Goal: Task Accomplishment & Management: Use online tool/utility

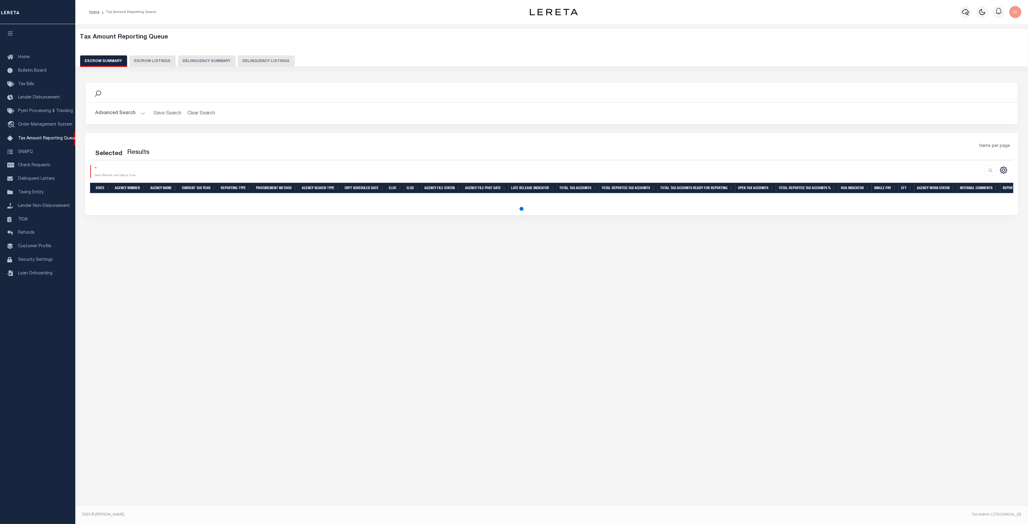
select select "100"
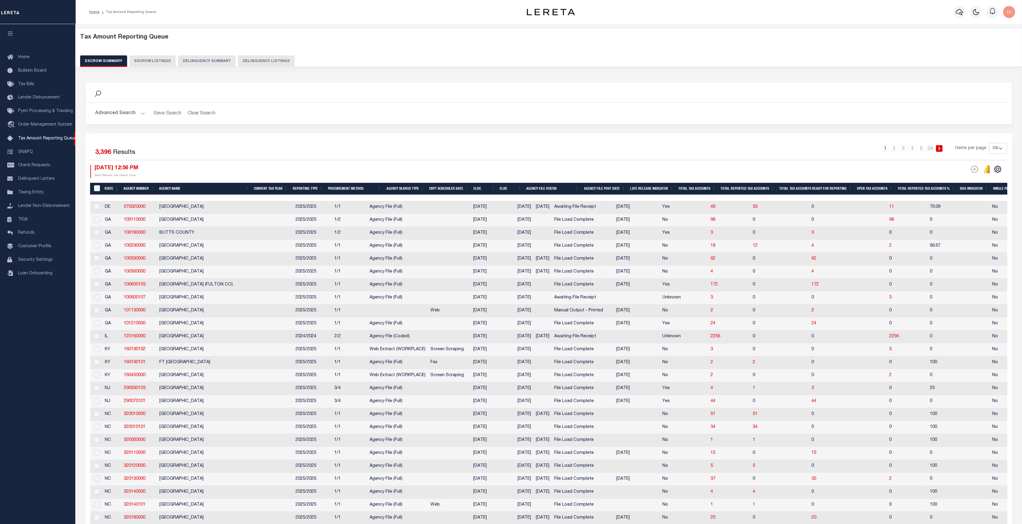
click at [210, 62] on button "Delinquency Summary" at bounding box center [207, 60] width 58 height 11
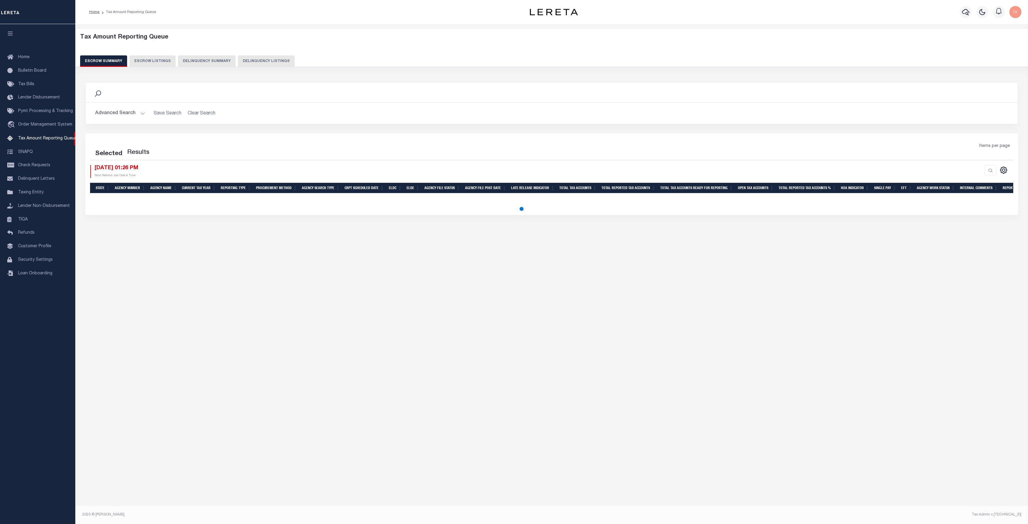
select select "100"
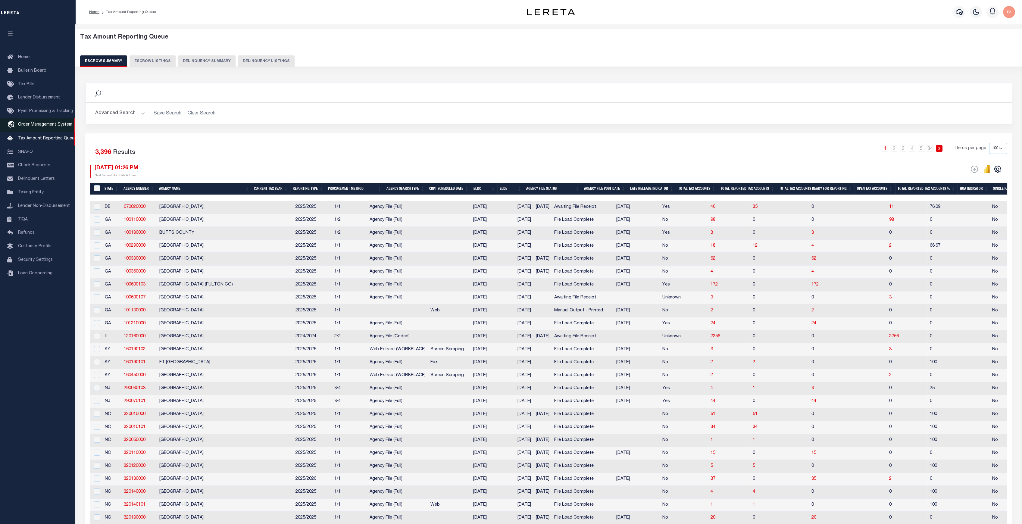
click at [34, 127] on span "Order Management System" at bounding box center [45, 125] width 54 height 4
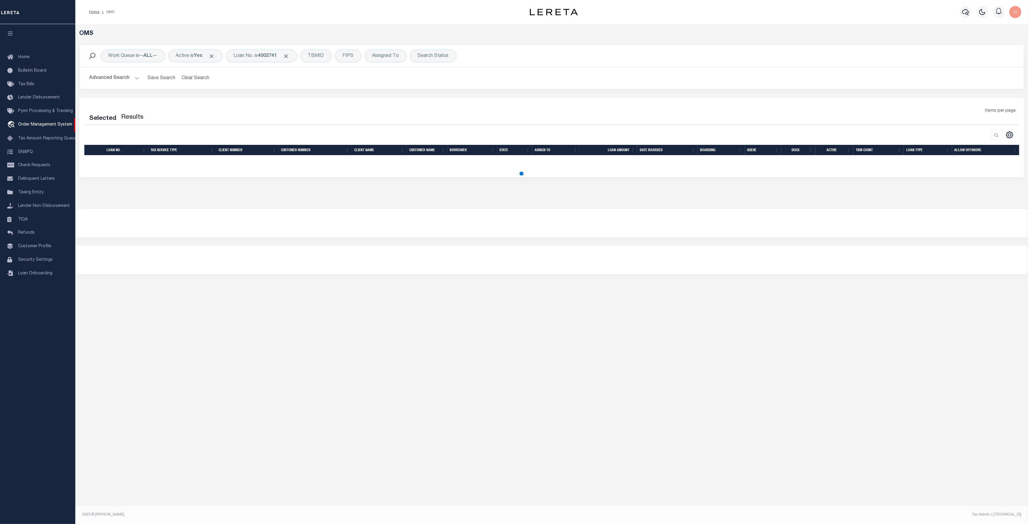
select select "200"
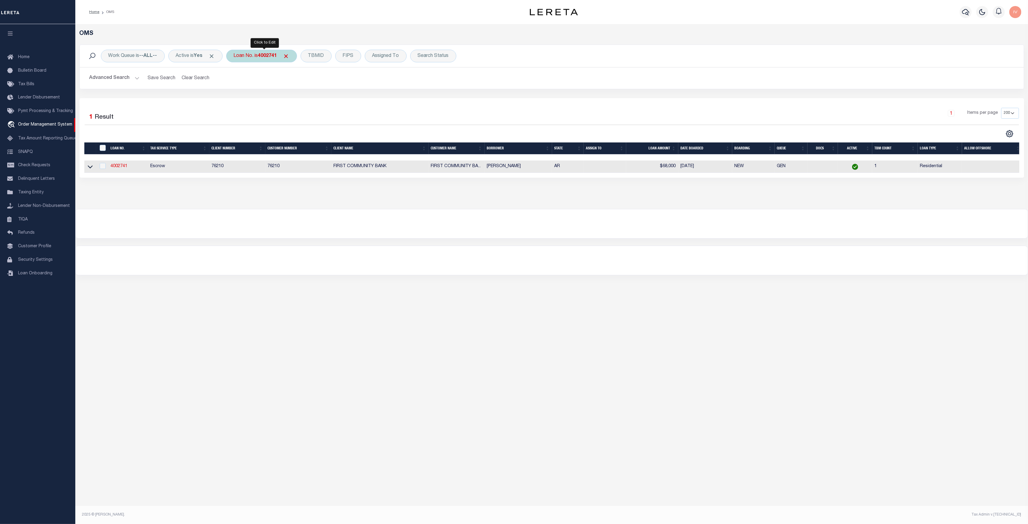
click at [271, 56] on b "4002741" at bounding box center [267, 56] width 19 height 5
type input "1239382088"
click at [316, 99] on input "Apply" at bounding box center [314, 99] width 18 height 10
click at [127, 167] on link "1239382088" at bounding box center [123, 166] width 24 height 4
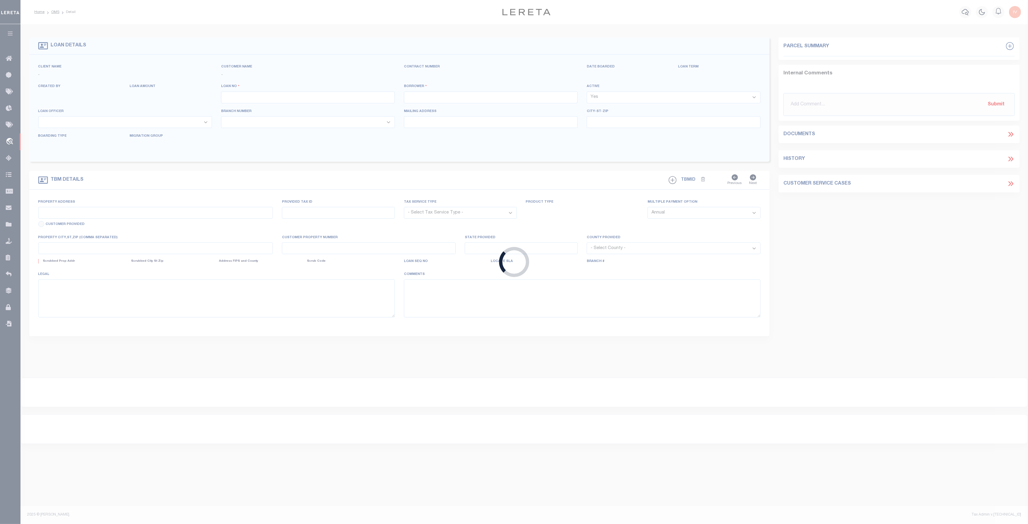
type input "1239382088"
type input "Forest Park Properties, L.L.C."
select select
select select "NonEscrow"
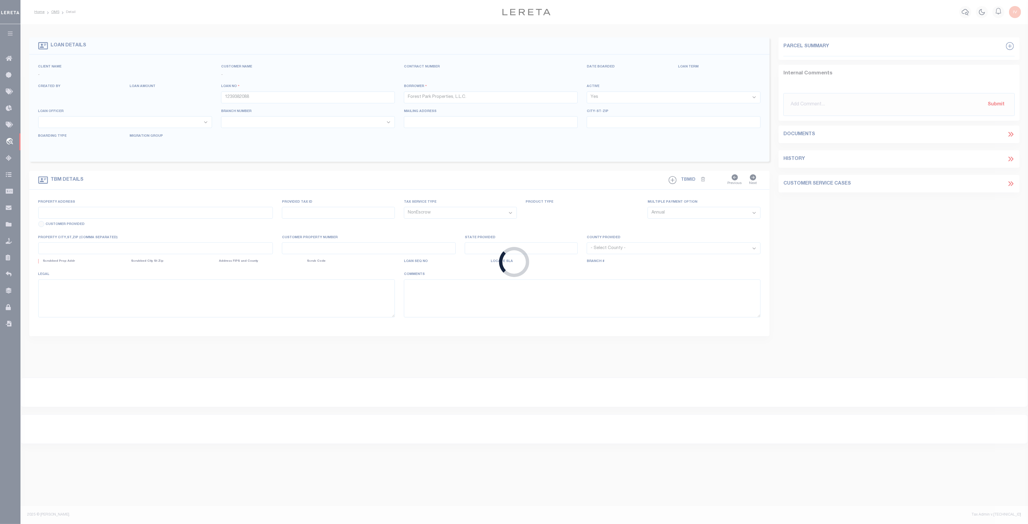
select select "4314"
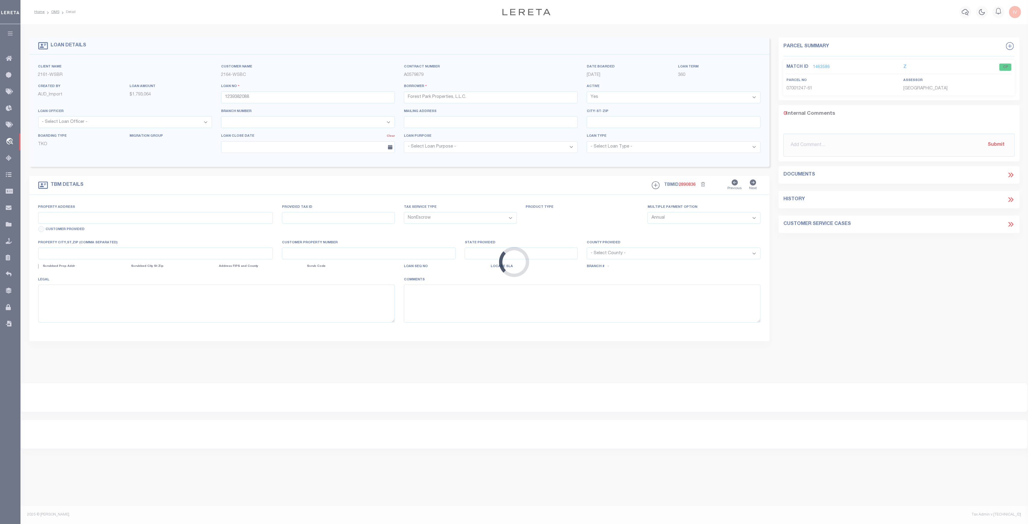
type input "1801 CANFIELD"
type input "82-07-001247-61"
type input "DETROIT MI"
type input "MI"
select select
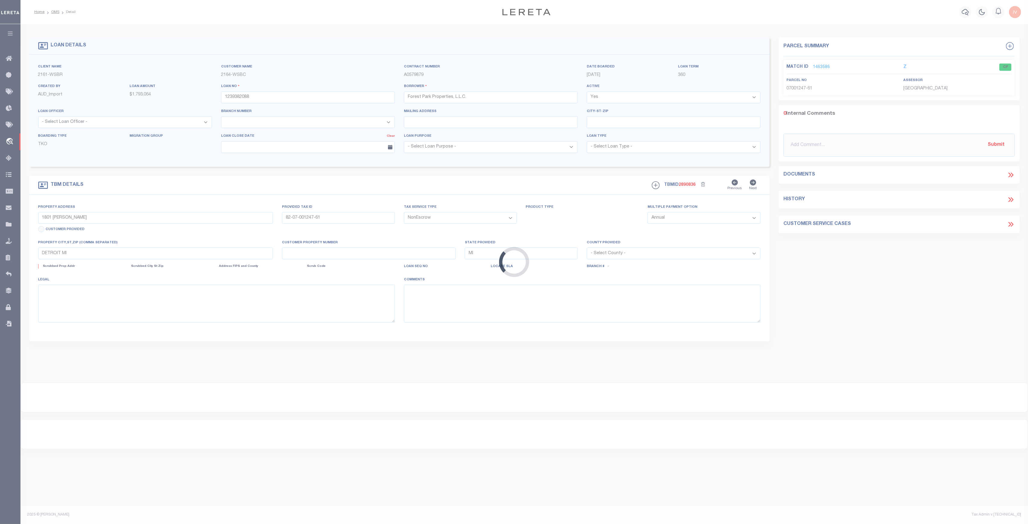
select select
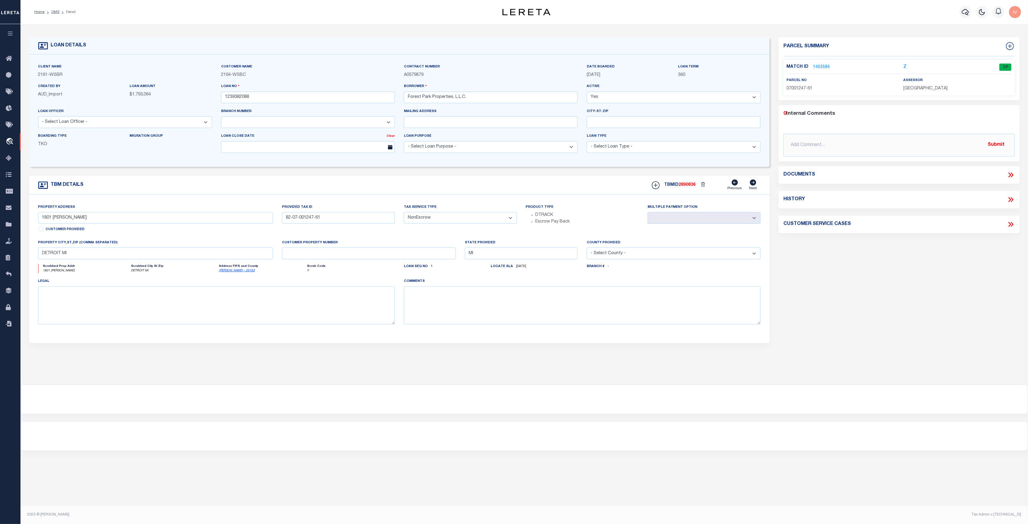
click at [834, 66] on div "Match ID 1463586" at bounding box center [841, 67] width 108 height 7
click at [824, 66] on link "1463586" at bounding box center [821, 67] width 17 height 6
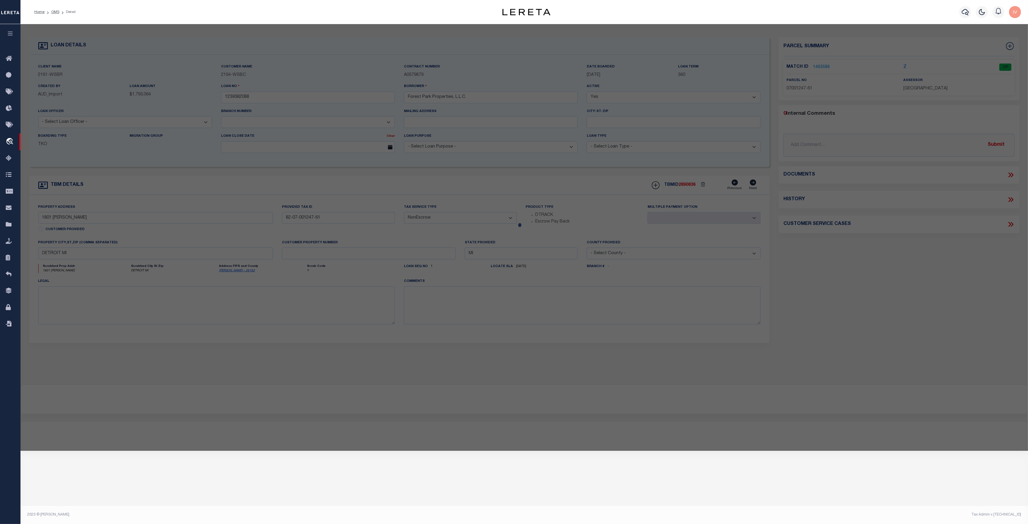
checkbox input "false"
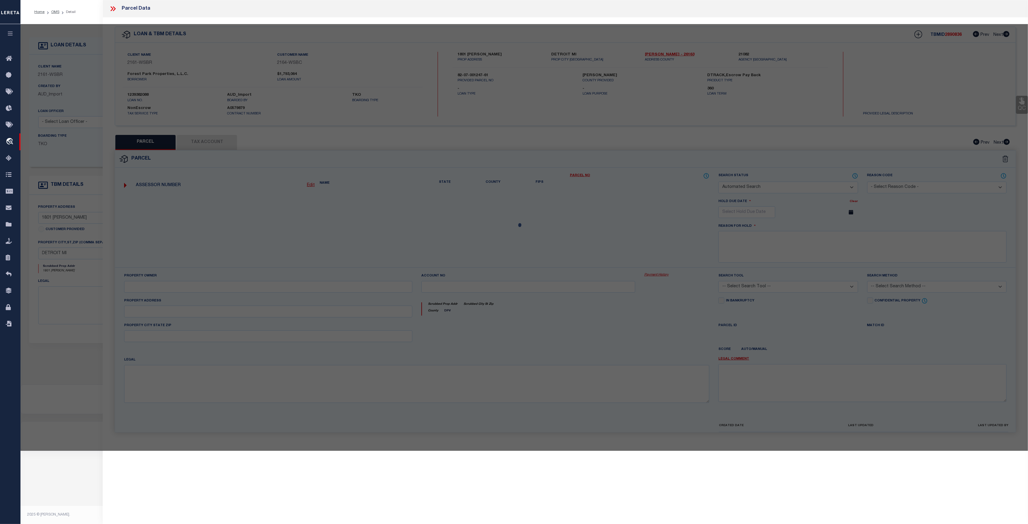
select select "CP"
type input "FOREST PARK PROPERTIES LLC"
select select
type input "1801 E CANFIELD"
type input "DETROIT MI 48207"
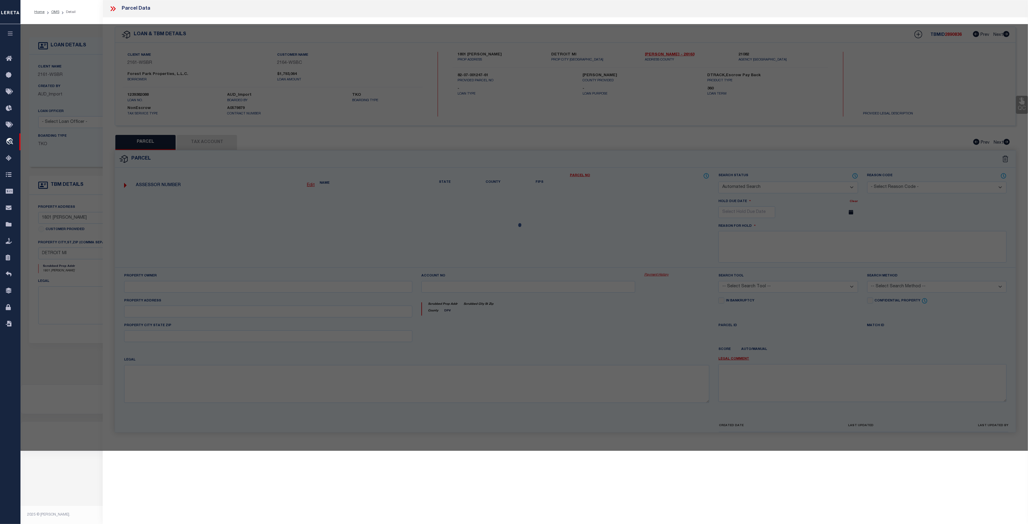
type textarea "Area_Ac 6.70 N CANFIELD E 126 THRU 138 & VAC RIOPELLE ST 50 FT WD ADJ & VAC GAR…"
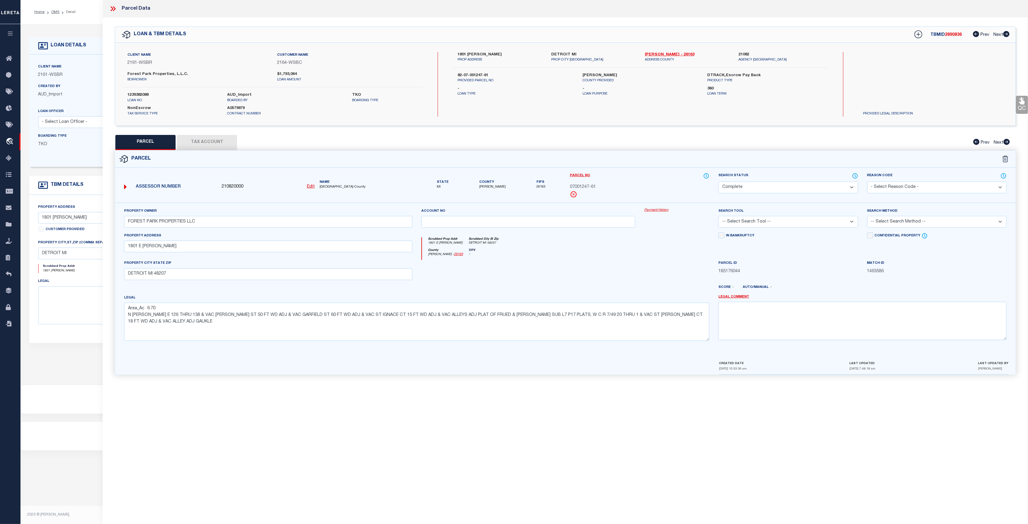
click at [645, 209] on link "Payment History" at bounding box center [677, 210] width 65 height 5
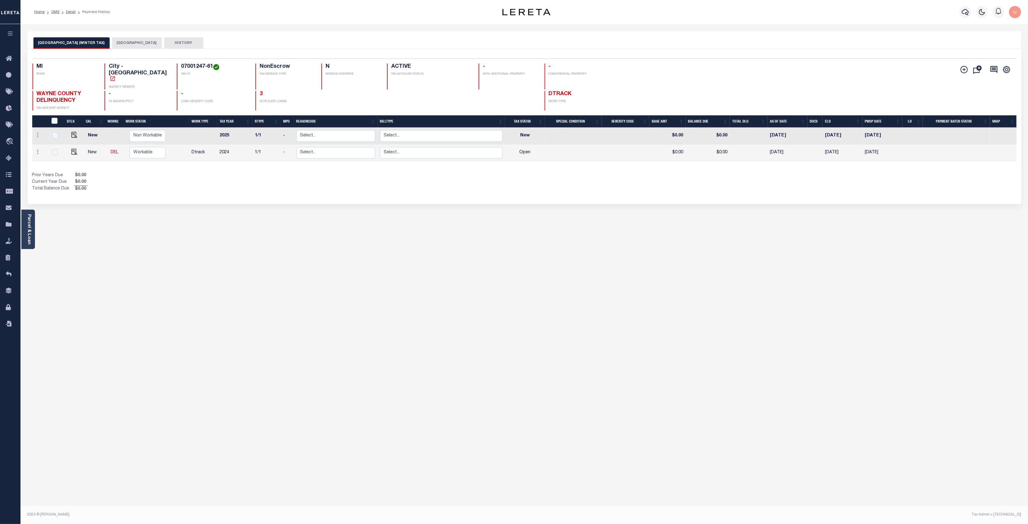
drag, startPoint x: 187, startPoint y: 139, endPoint x: 229, endPoint y: 140, distance: 42.5
click at [229, 145] on tr "New DEL Non Workable Workable Dtrack 2024 1/1 - Select... Payment Reversal Taxa…" at bounding box center [524, 153] width 985 height 17
click at [113, 44] on button "[GEOGRAPHIC_DATA]" at bounding box center [137, 42] width 50 height 11
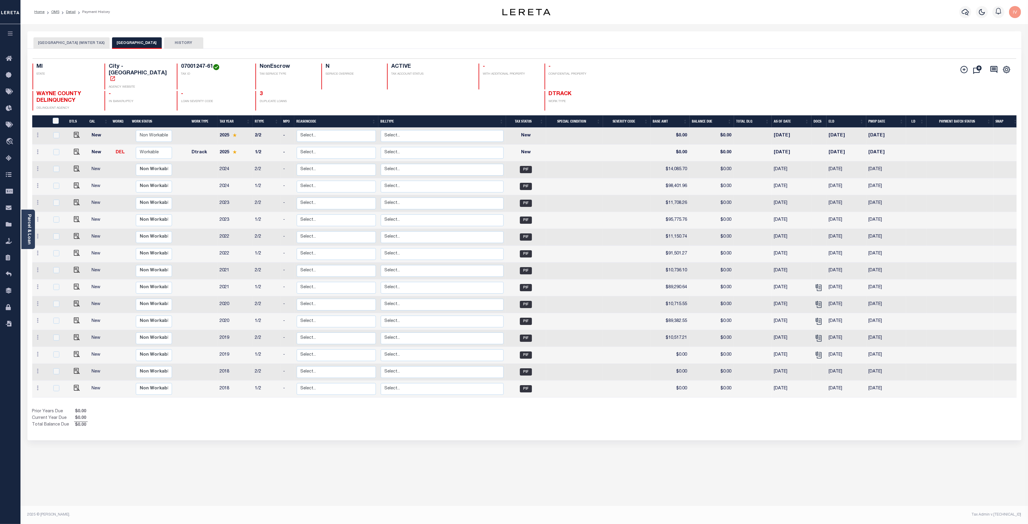
click at [67, 42] on button "[GEOGRAPHIC_DATA] (WINTER TAX)" at bounding box center [71, 42] width 76 height 11
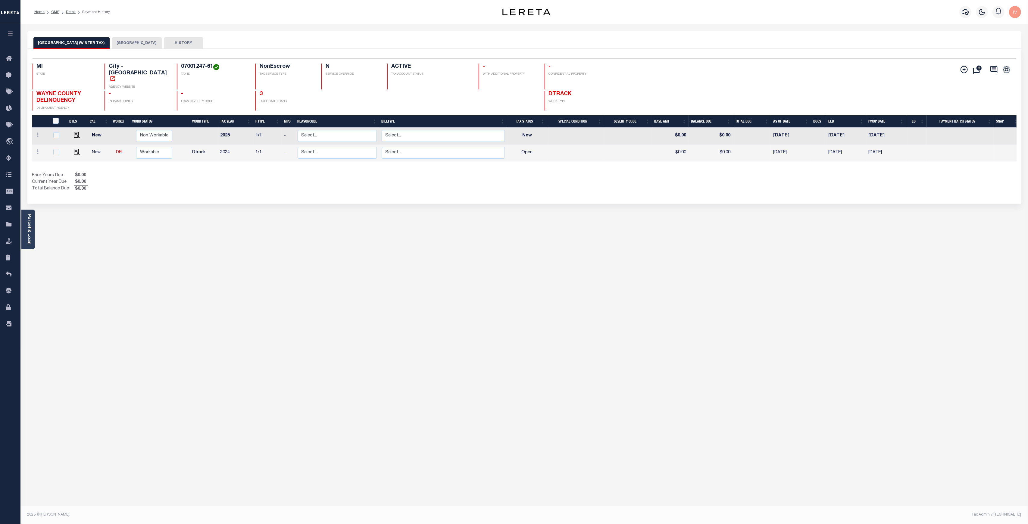
click at [115, 42] on button "[GEOGRAPHIC_DATA]" at bounding box center [137, 42] width 50 height 11
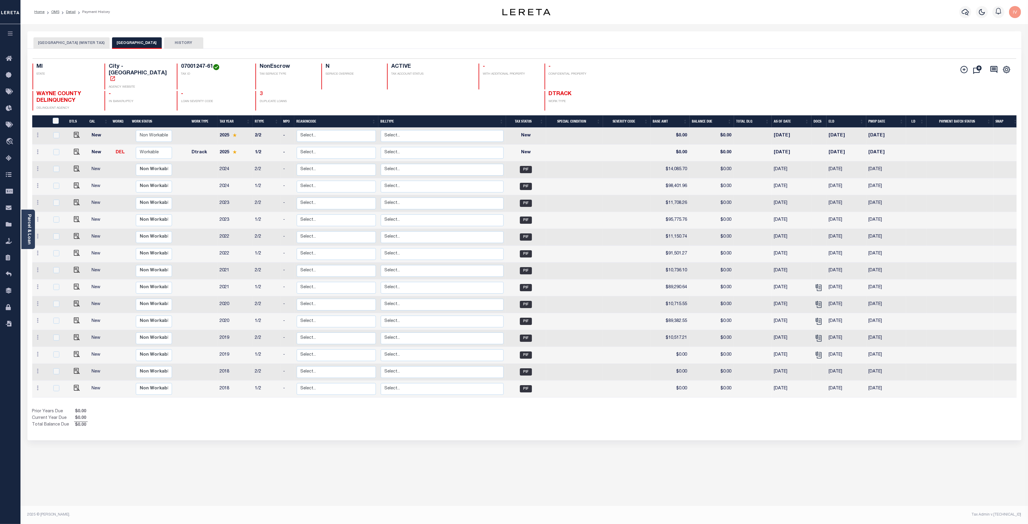
click at [260, 91] on link "3" at bounding box center [261, 93] width 3 height 5
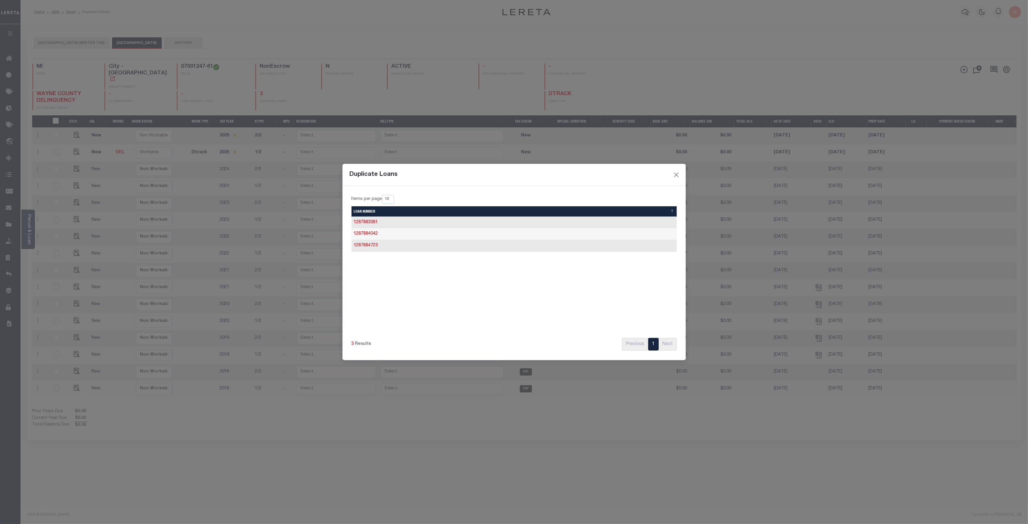
click at [631, 388] on div "Duplicate Loans Items per page 10 25 50 100 Loan Number Loan Number 1287883381 …" at bounding box center [514, 262] width 1028 height 524
click at [675, 177] on button "Close" at bounding box center [677, 175] width 8 height 8
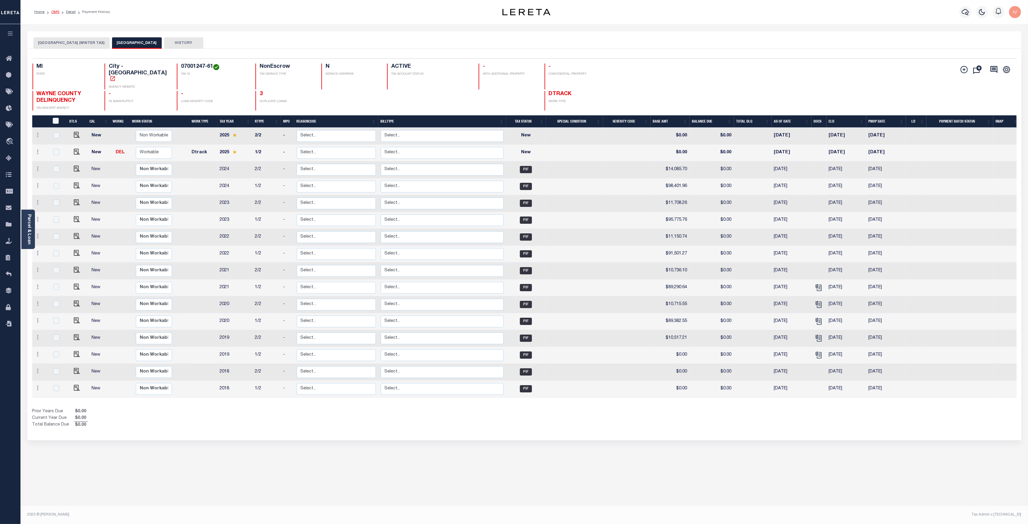
click at [54, 10] on link "OMS" at bounding box center [55, 12] width 8 height 4
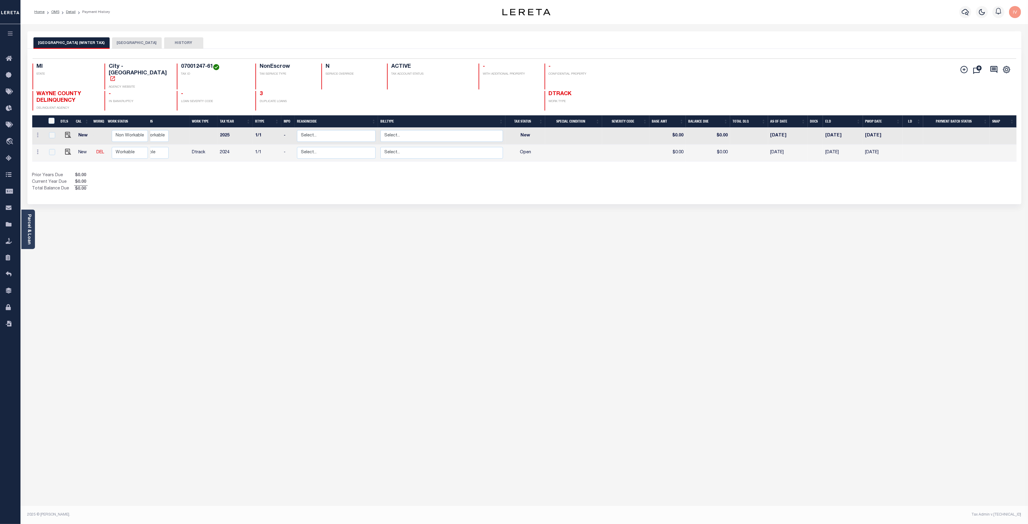
click at [112, 49] on button "[GEOGRAPHIC_DATA]" at bounding box center [137, 42] width 50 height 11
click at [121, 36] on div "[GEOGRAPHIC_DATA] (WINTER TAX) DETROIT CITY HISTORY" at bounding box center [524, 39] width 994 height 17
click at [117, 42] on button "[GEOGRAPHIC_DATA]" at bounding box center [137, 42] width 50 height 11
click at [124, 42] on button "[GEOGRAPHIC_DATA]" at bounding box center [137, 42] width 50 height 11
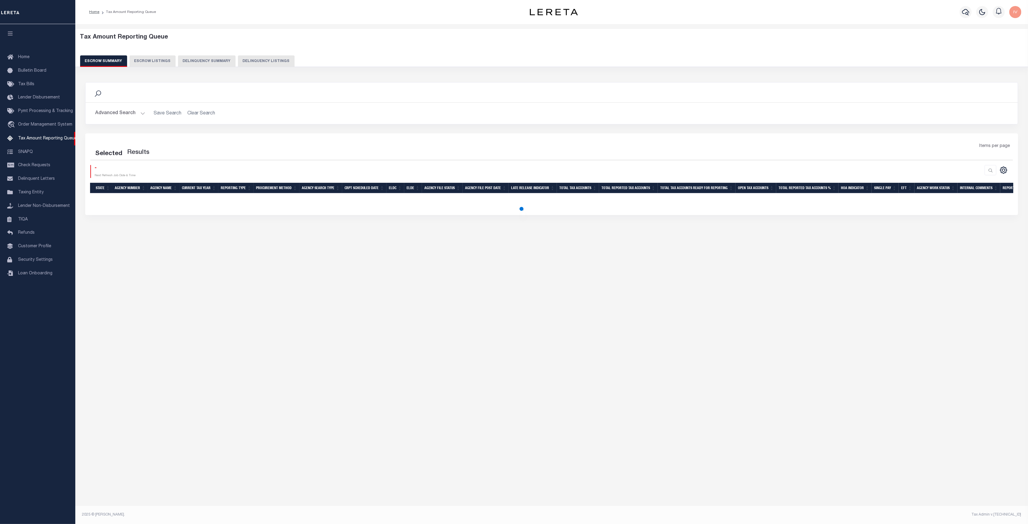
select select "100"
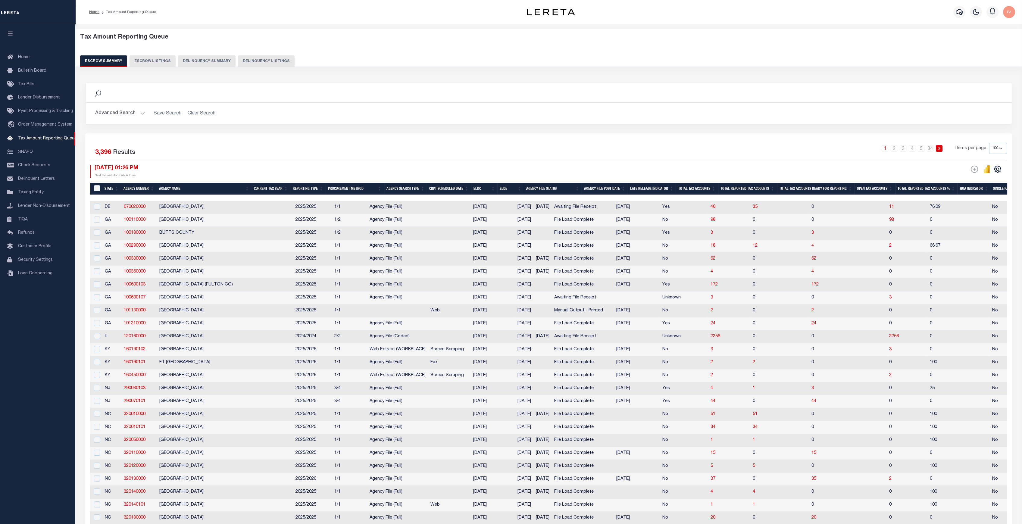
click at [222, 57] on button "Delinquency Summary" at bounding box center [207, 60] width 58 height 11
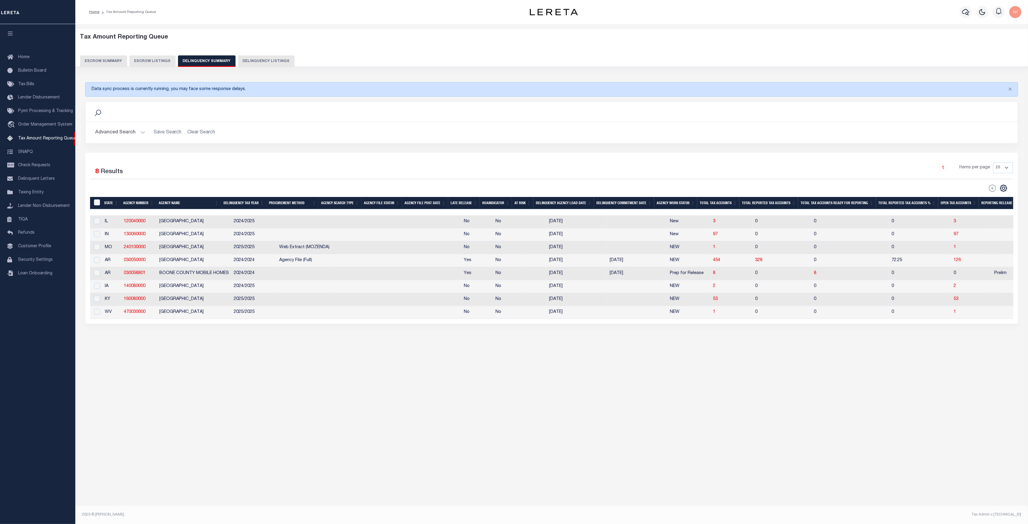
click at [140, 131] on button "Advanced Search" at bounding box center [120, 133] width 50 height 12
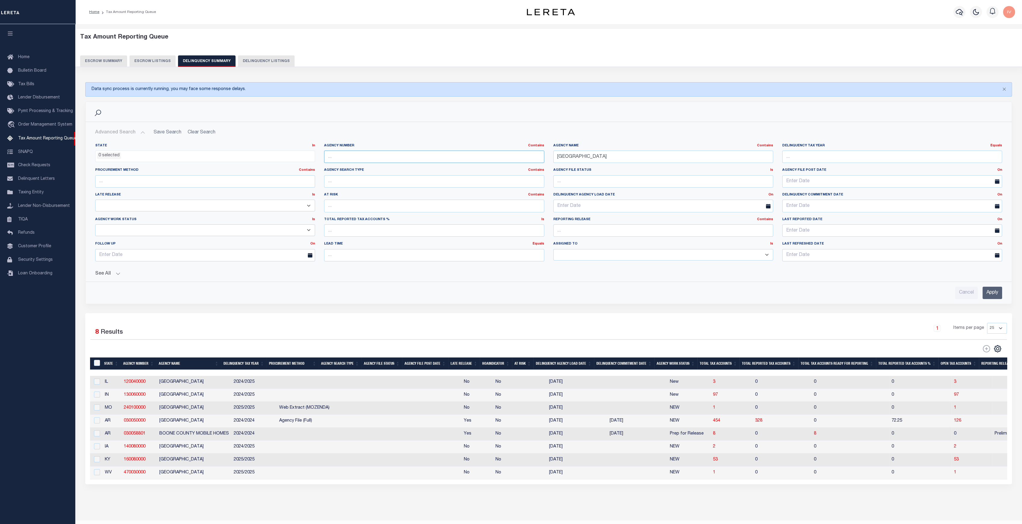
click at [360, 151] on input "text" at bounding box center [434, 157] width 220 height 12
paste input "210820102"
type input "210820102"
click at [999, 288] on input "Apply" at bounding box center [993, 293] width 20 height 12
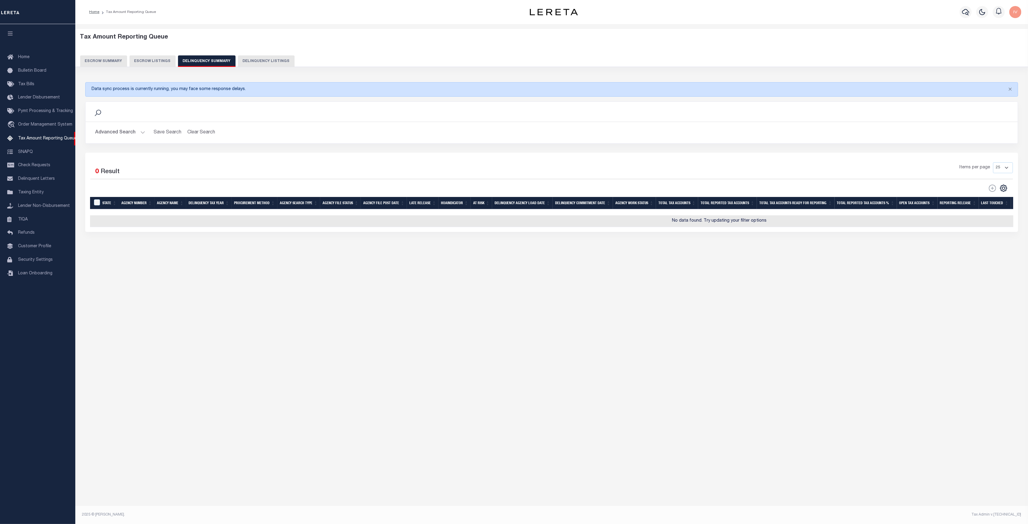
click at [133, 130] on button "Advanced Search" at bounding box center [120, 133] width 50 height 12
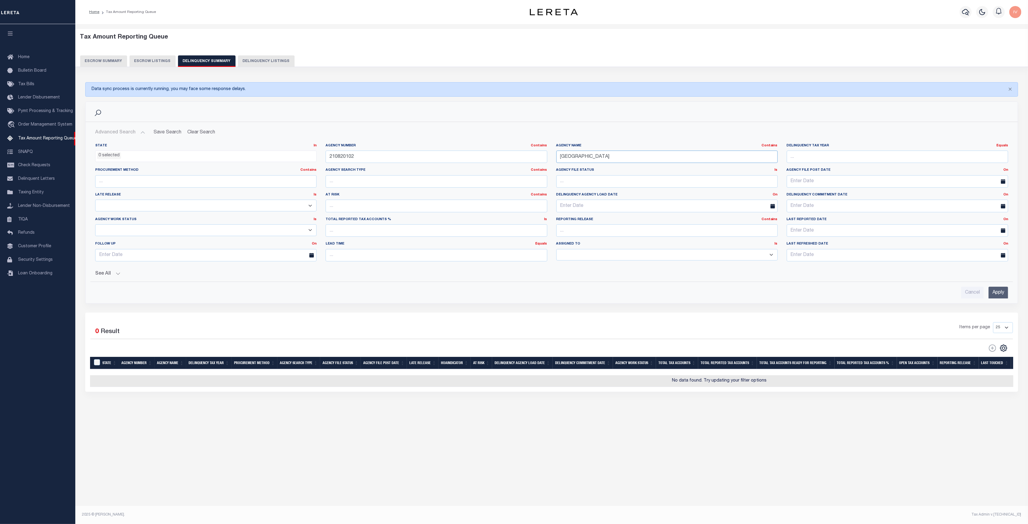
click at [573, 154] on input "BOONE COUNTY" at bounding box center [667, 157] width 221 height 12
click at [996, 293] on input "Apply" at bounding box center [999, 293] width 20 height 12
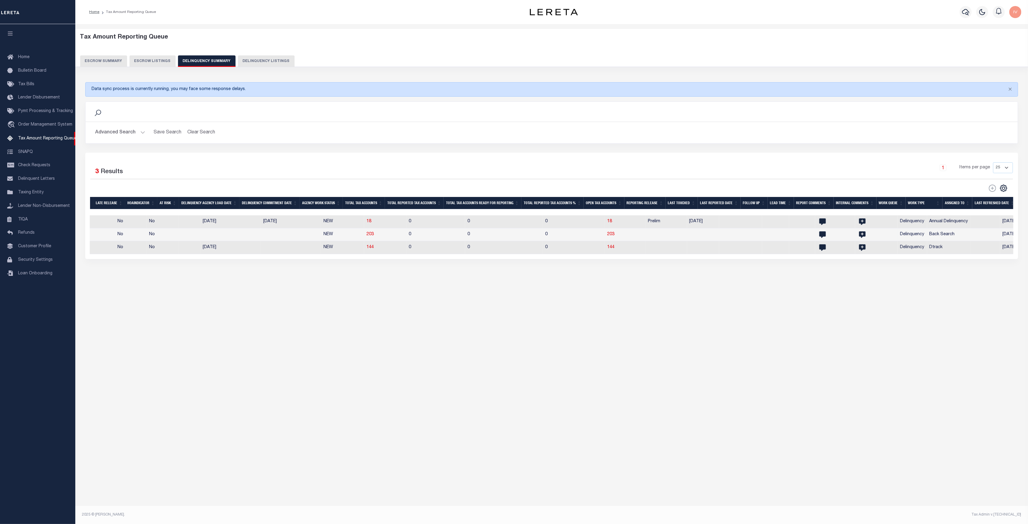
scroll to position [0, 325]
drag, startPoint x: 598, startPoint y: 246, endPoint x: 597, endPoint y: 280, distance: 33.8
click at [595, 269] on div "Data sync process is currently running, you may face some response delays. Sear…" at bounding box center [551, 176] width 941 height 201
click at [597, 285] on div "Tax Amount Reporting Queue Escrow Summary Escrow Listings In" at bounding box center [551, 162] width 949 height 265
click at [620, 265] on div "Data sync process is currently running, you may face some response delays. Sear…" at bounding box center [551, 176] width 941 height 201
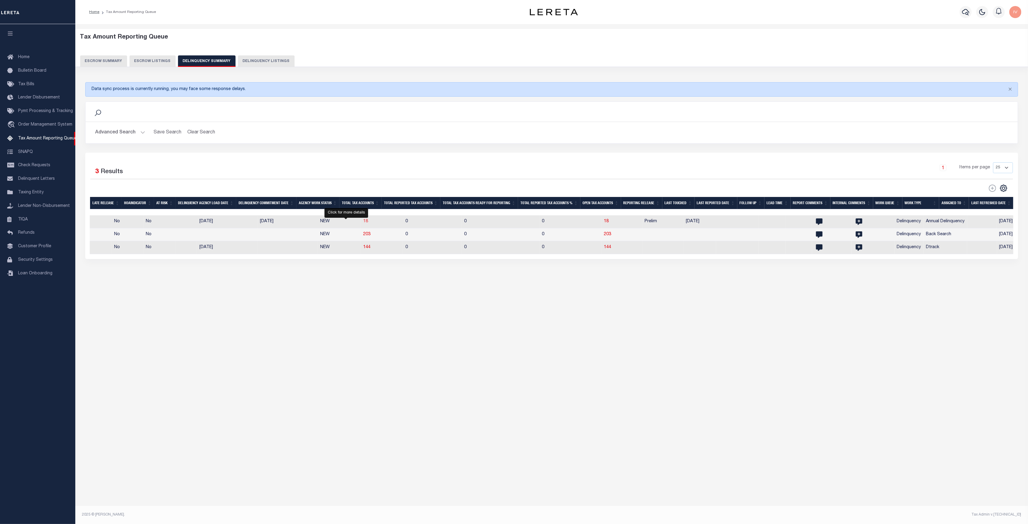
click at [363, 224] on span "18" at bounding box center [365, 221] width 5 height 4
select select "100"
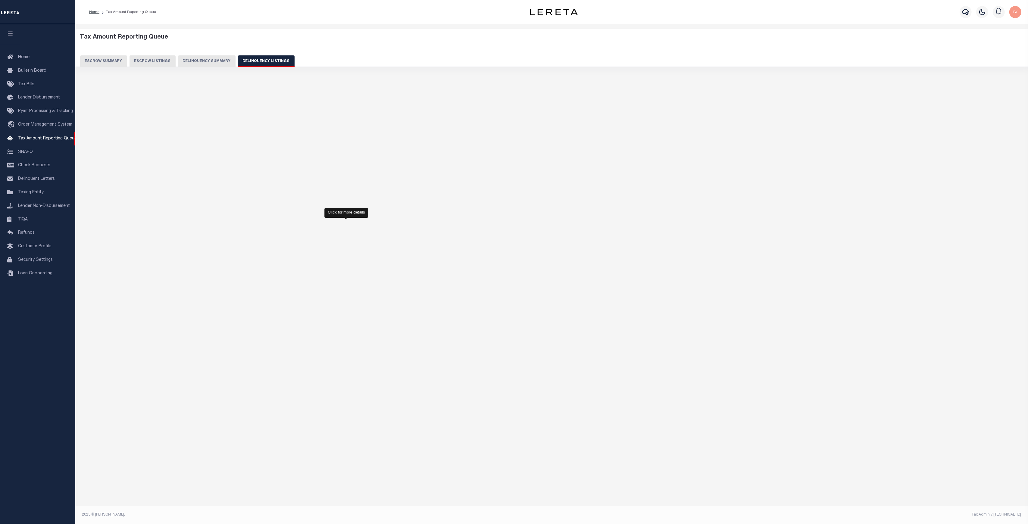
select select "100"
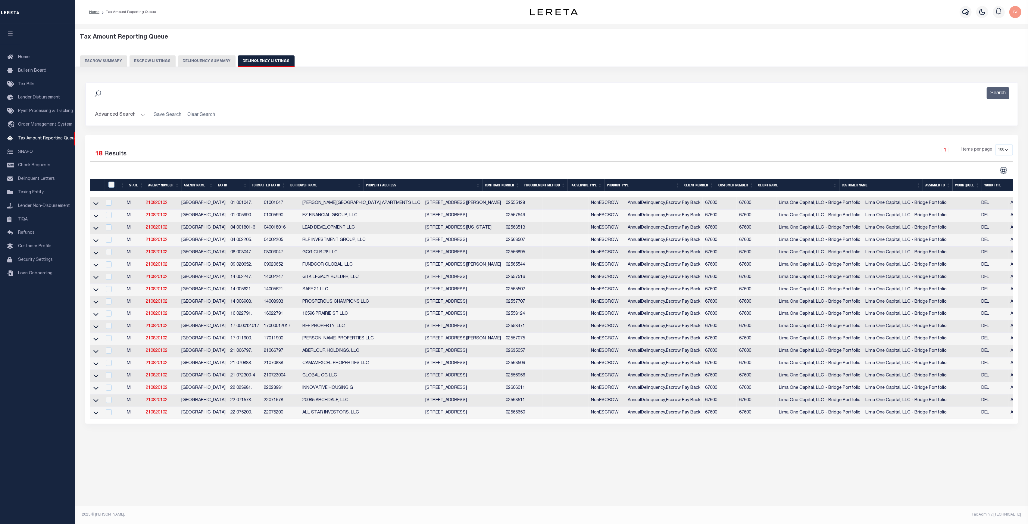
click at [212, 61] on button "Delinquency Summary" at bounding box center [207, 60] width 58 height 11
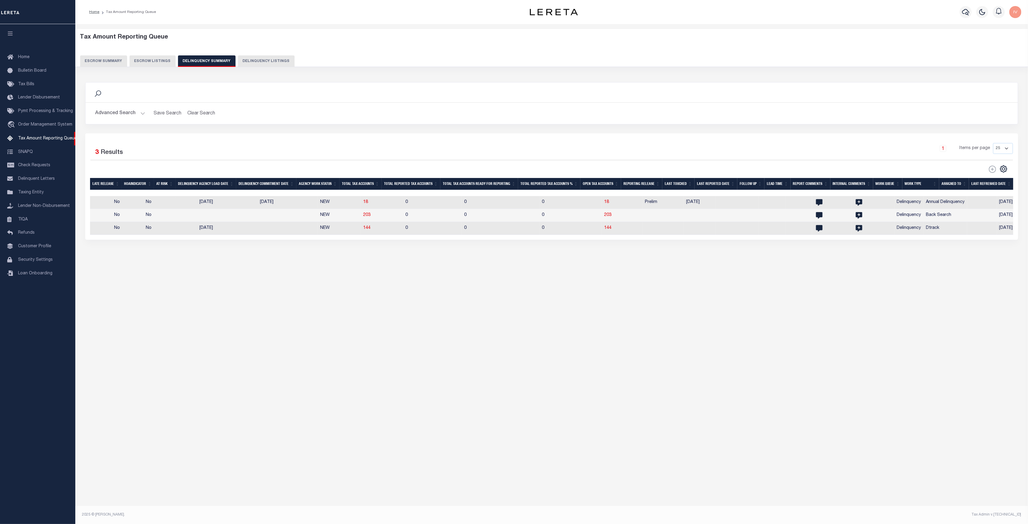
click at [258, 59] on button "Delinquency Listings" at bounding box center [266, 60] width 57 height 11
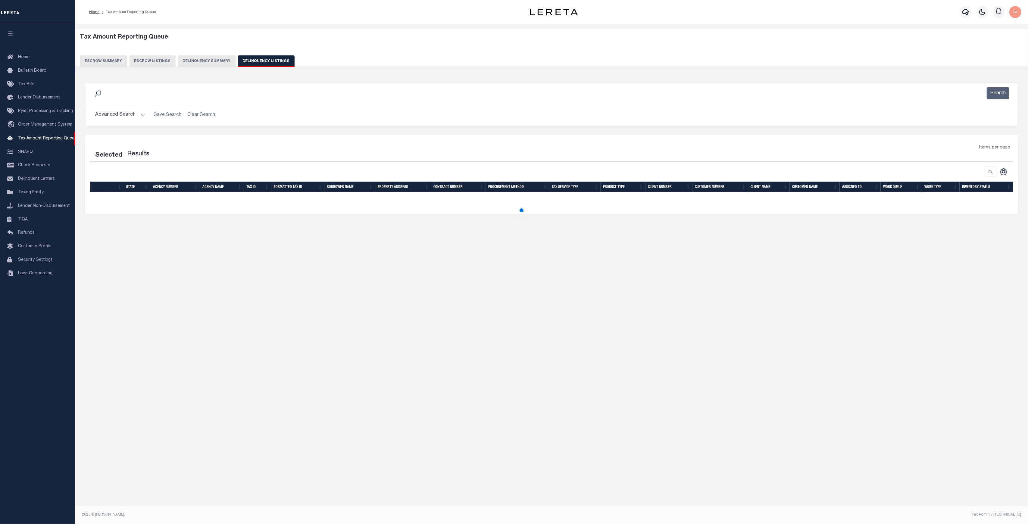
select select "100"
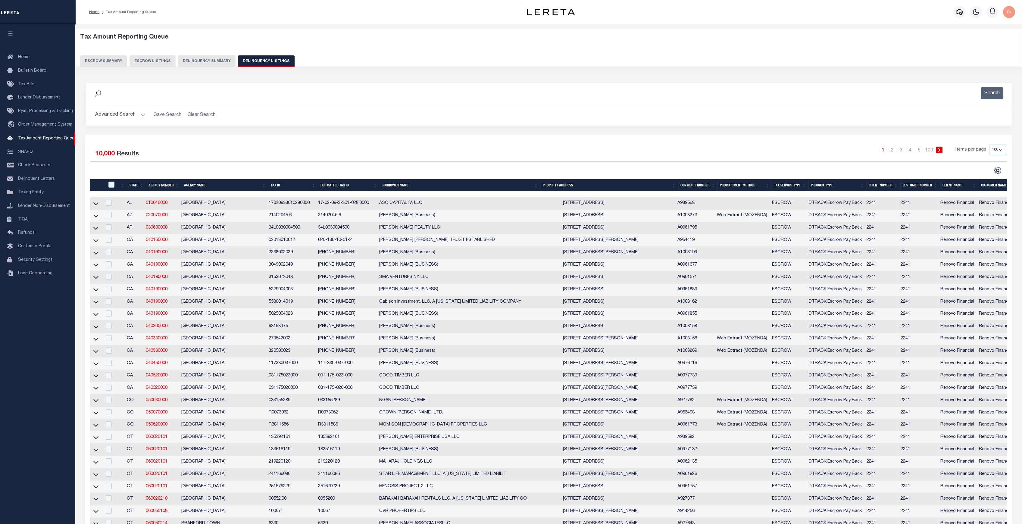
click at [143, 112] on button "Advanced Search" at bounding box center [120, 115] width 50 height 12
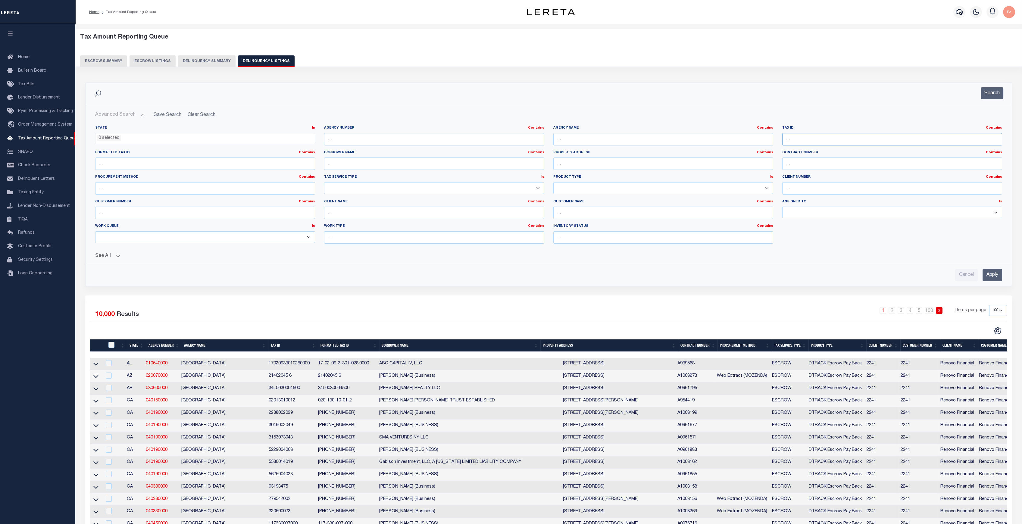
click at [794, 137] on input "text" at bounding box center [893, 139] width 220 height 12
paste input "22 068777."
type input "22 068777."
click at [991, 95] on button "Search" at bounding box center [992, 93] width 23 height 12
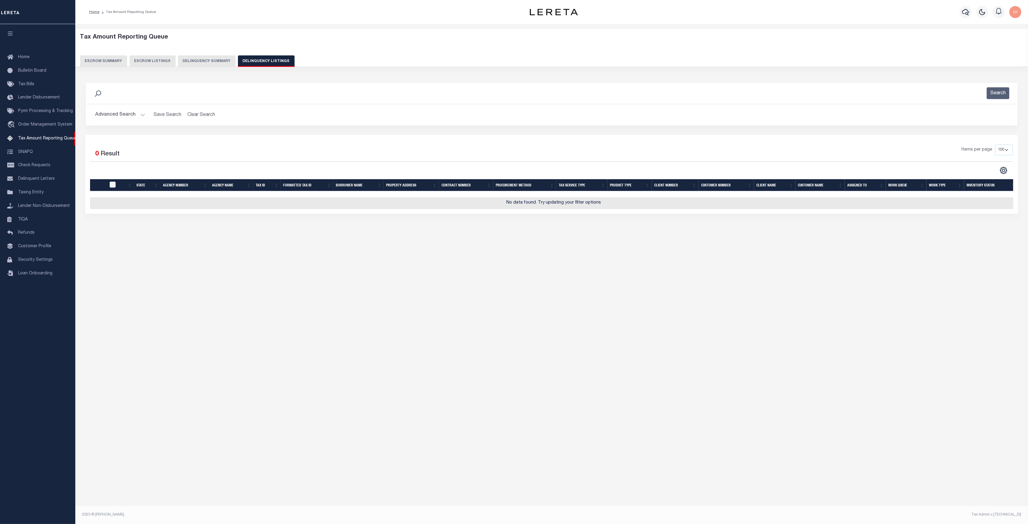
click at [198, 61] on button "Delinquency Summary" at bounding box center [207, 60] width 58 height 11
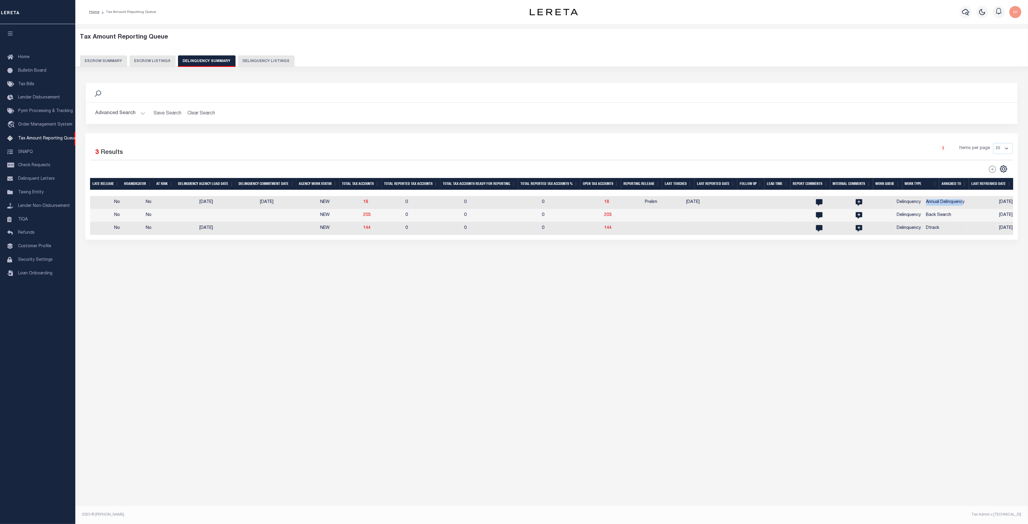
drag, startPoint x: 938, startPoint y: 201, endPoint x: 899, endPoint y: 202, distance: 39.2
click at [924, 202] on td "Annual Delinquency" at bounding box center [945, 202] width 43 height 13
checkbox input "true"
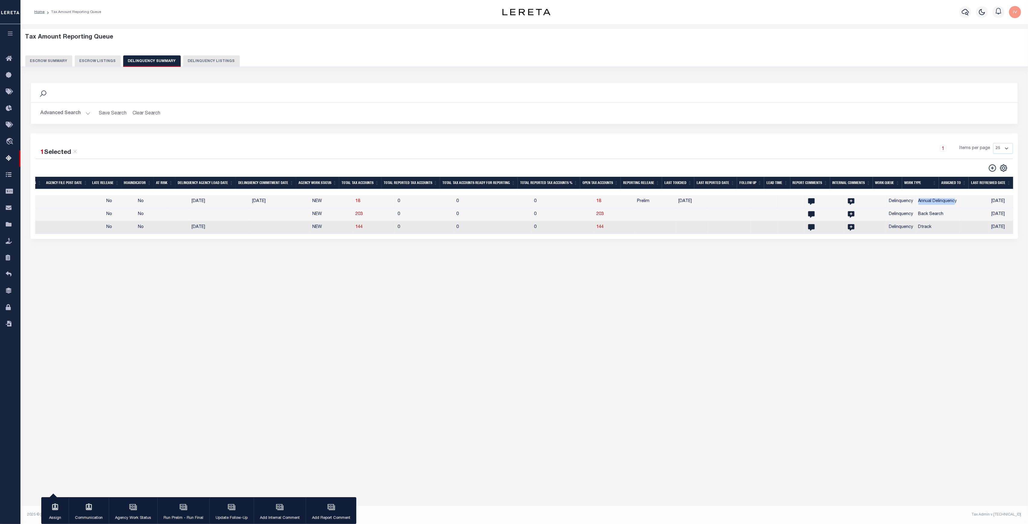
scroll to position [0, 270]
drag, startPoint x: 340, startPoint y: 203, endPoint x: 354, endPoint y: 203, distance: 14.2
click at [354, 203] on tr "MI 210820102 DETROIT CITY 2025/2026 No No 05/07/2026 07/29/2026 NEW 18 0 0 0 18…" at bounding box center [403, 201] width 1276 height 13
click at [363, 200] on span "18" at bounding box center [365, 201] width 5 height 4
select select "100"
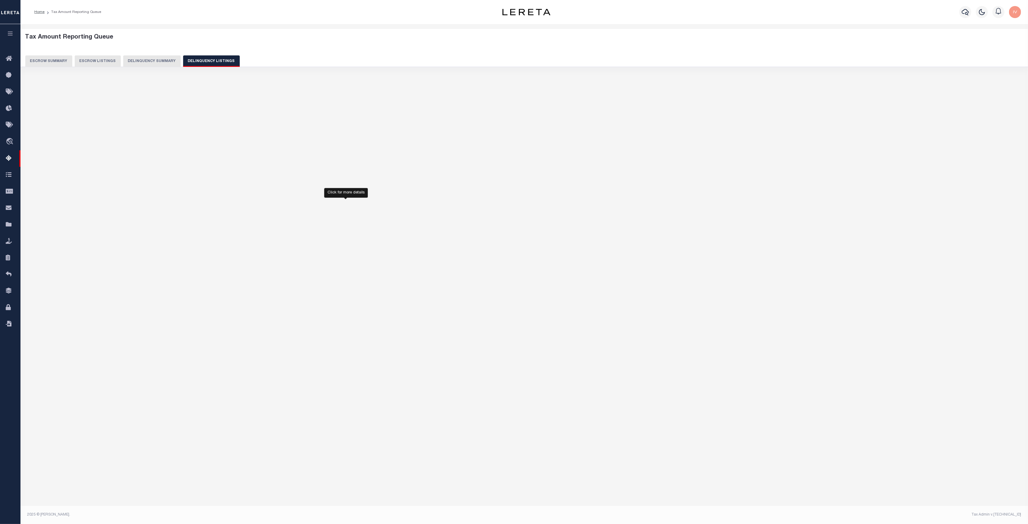
select select "100"
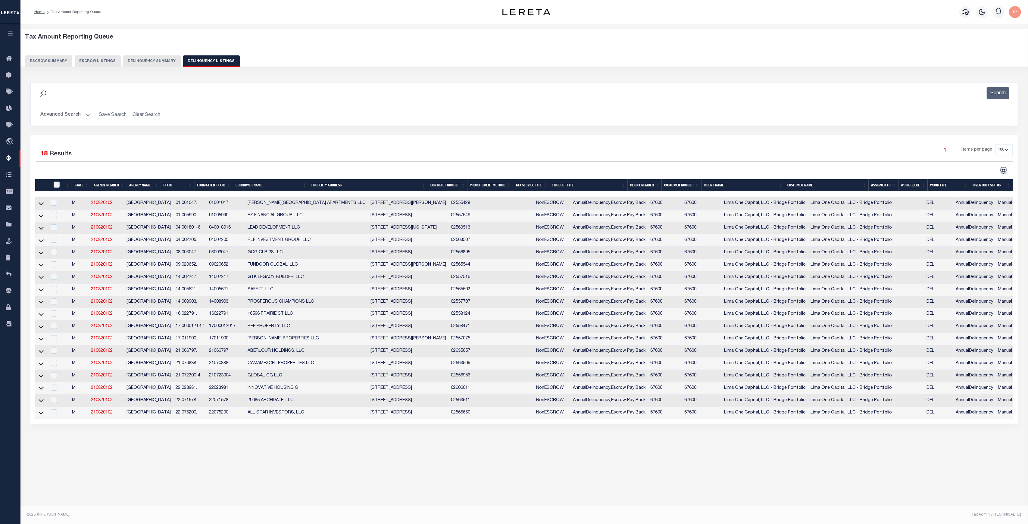
click at [137, 115] on h2 "Advanced Search Save Search Clear Search" at bounding box center [525, 115] width 978 height 12
click at [81, 114] on button "Advanced Search" at bounding box center [65, 115] width 50 height 12
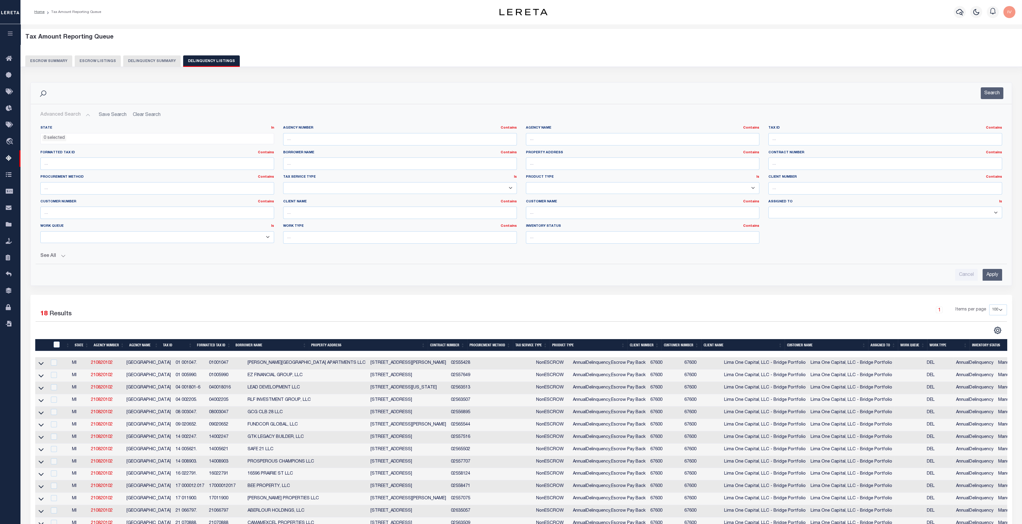
click at [161, 67] on div "Tax Amount Reporting Queue Escrow Summary Escrow Listings Delinquency Summary" at bounding box center [521, 48] width 1005 height 38
click at [160, 61] on button "Delinquency Summary" at bounding box center [152, 60] width 58 height 11
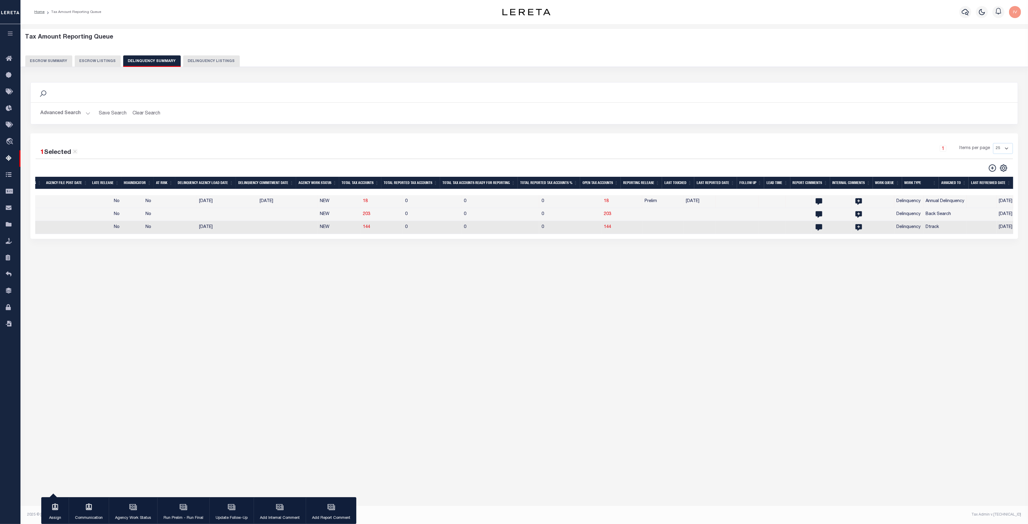
click at [198, 62] on button "Delinquency Listings" at bounding box center [211, 60] width 57 height 11
select select
select select "100"
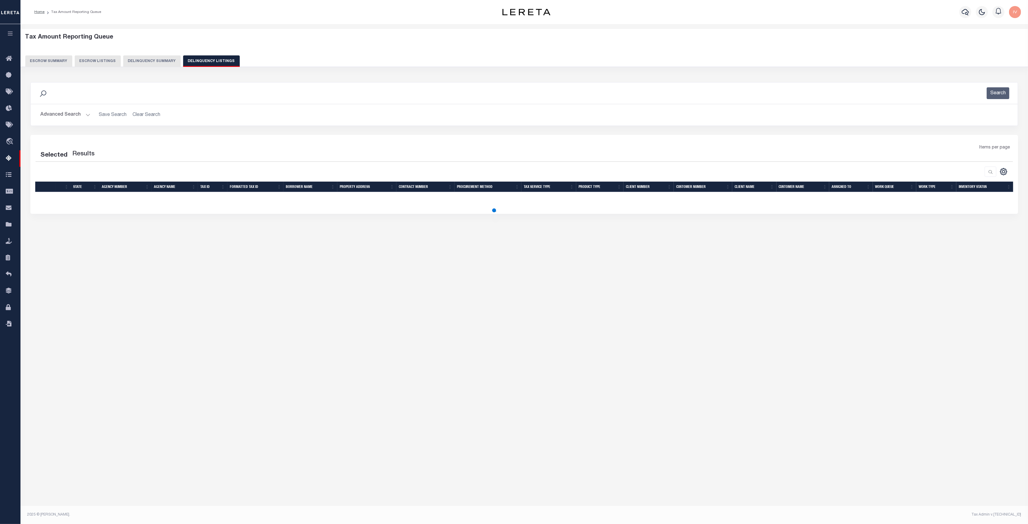
click at [87, 114] on button "Advanced Search" at bounding box center [65, 115] width 50 height 12
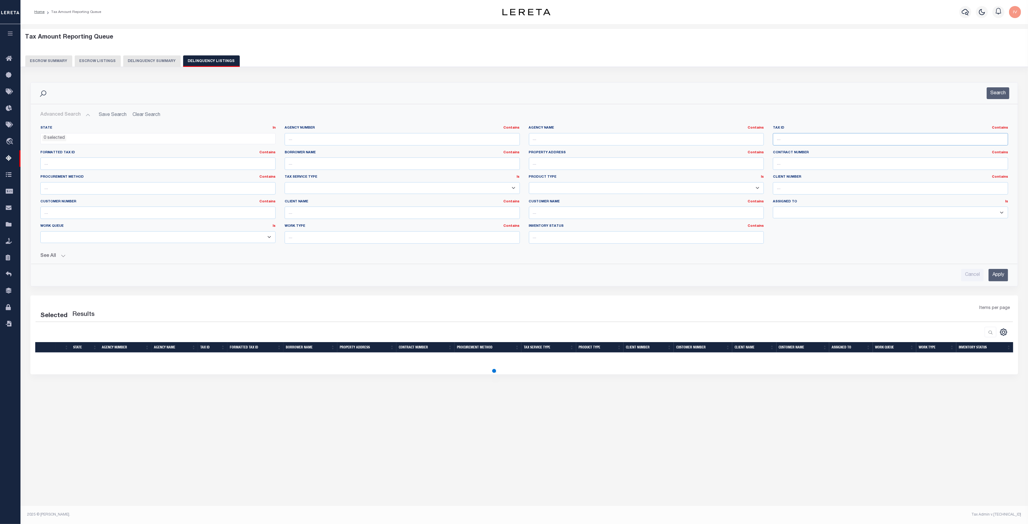
drag, startPoint x: 783, startPoint y: 142, endPoint x: 793, endPoint y: 162, distance: 22.2
click at [783, 142] on input "text" at bounding box center [890, 139] width 235 height 12
select select "100"
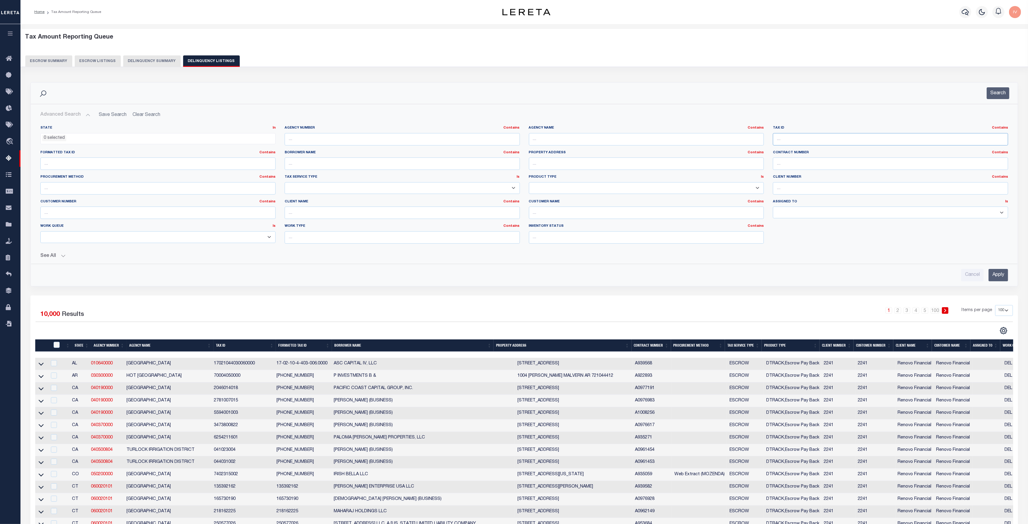
paste input "22 043026."
type input "22 043026."
click at [986, 92] on button "Search" at bounding box center [992, 93] width 23 height 12
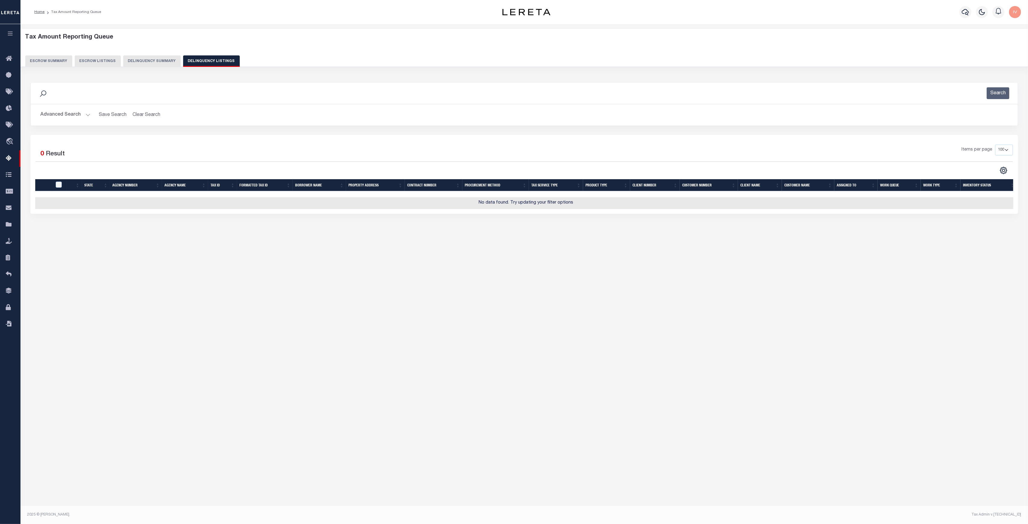
click at [80, 113] on button "Advanced Search" at bounding box center [65, 115] width 50 height 12
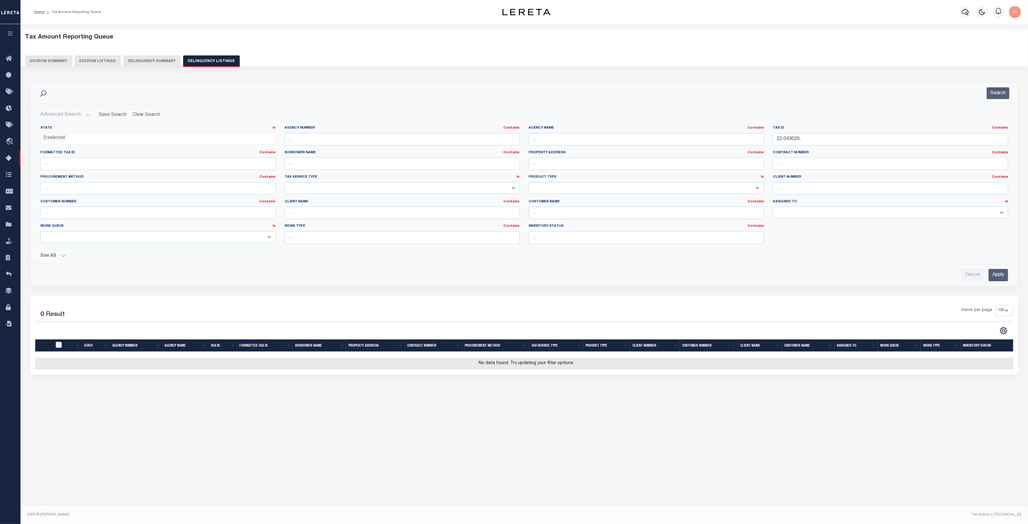
click at [64, 257] on button "See All" at bounding box center [524, 256] width 968 height 6
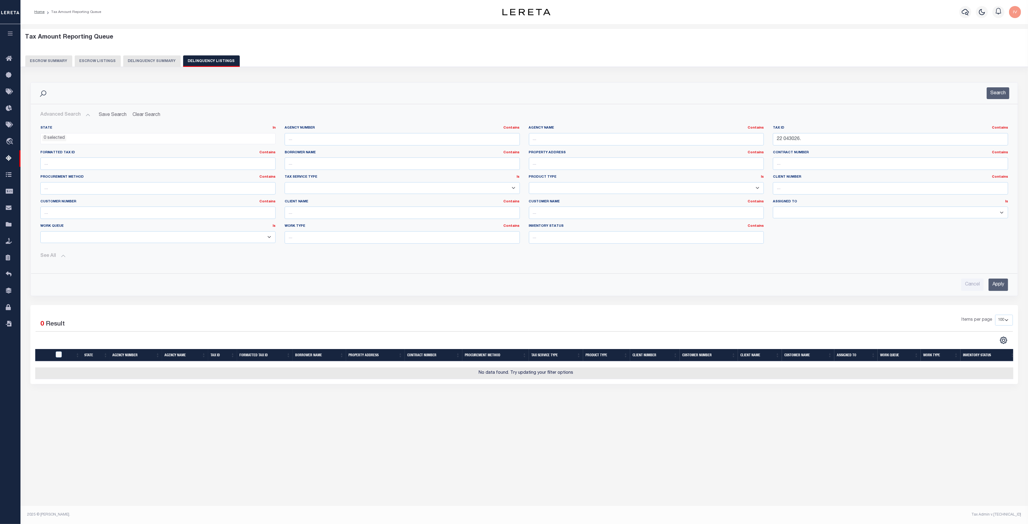
click at [142, 58] on button "Delinquency Summary" at bounding box center [152, 60] width 58 height 11
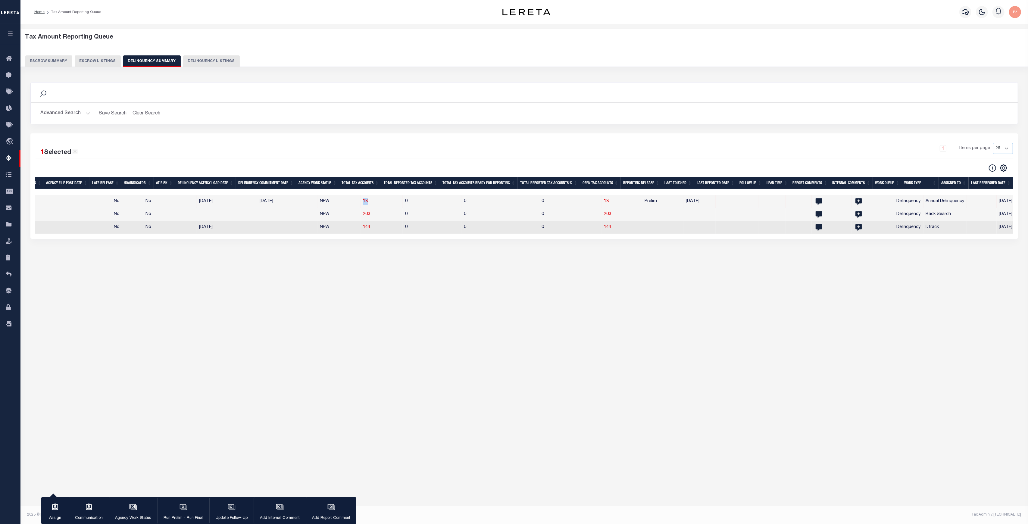
drag, startPoint x: 338, startPoint y: 204, endPoint x: 349, endPoint y: 204, distance: 10.5
click at [349, 204] on tr "MI 210820102 DETROIT CITY 2025/2026 No No 05/07/2026 07/29/2026 NEW 18 0 0 0 18…" at bounding box center [403, 201] width 1276 height 13
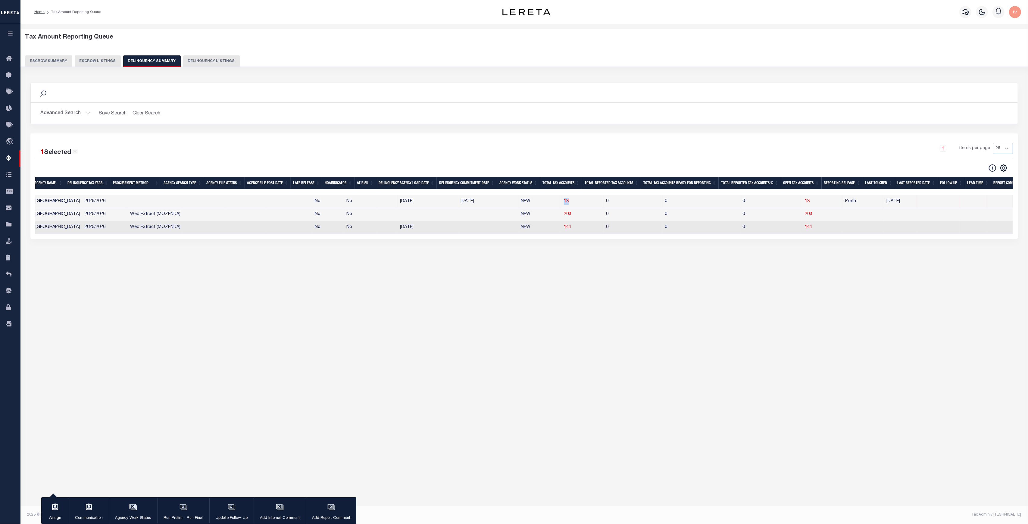
scroll to position [0, 29]
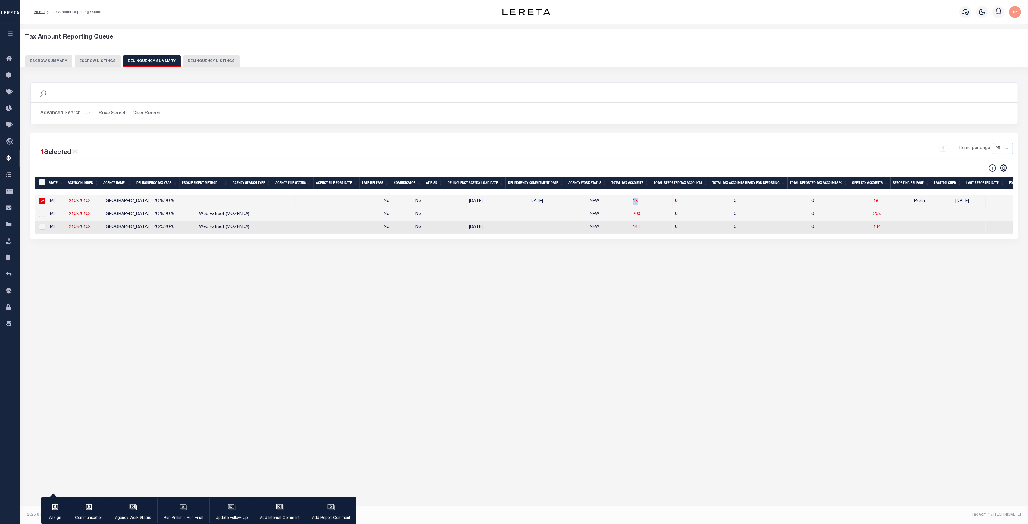
click at [87, 114] on button "Advanced Search" at bounding box center [65, 114] width 50 height 12
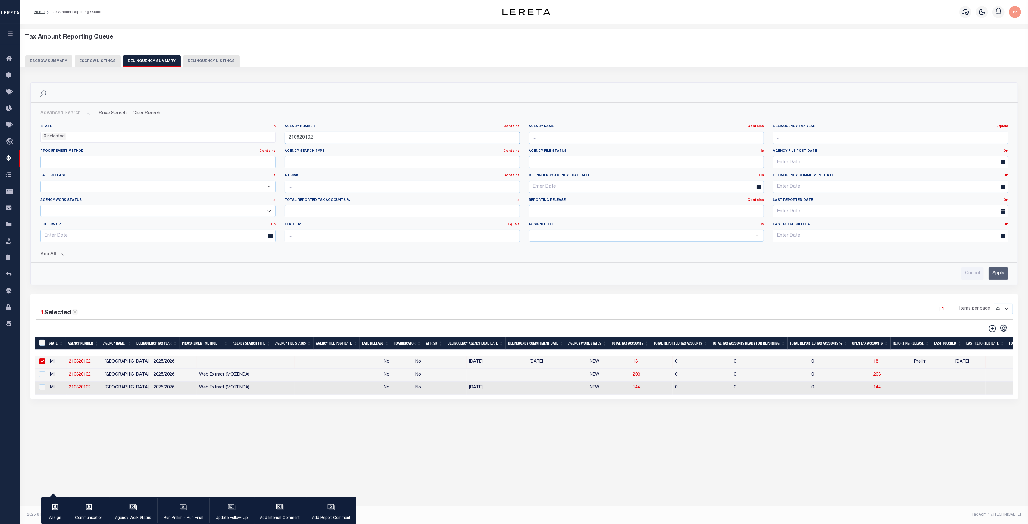
click at [369, 138] on input "210820102" at bounding box center [402, 138] width 235 height 12
click at [643, 135] on input "text" at bounding box center [646, 138] width 235 height 12
type input "BOONE COUNTY"
click at [1000, 269] on input "Apply" at bounding box center [999, 274] width 20 height 12
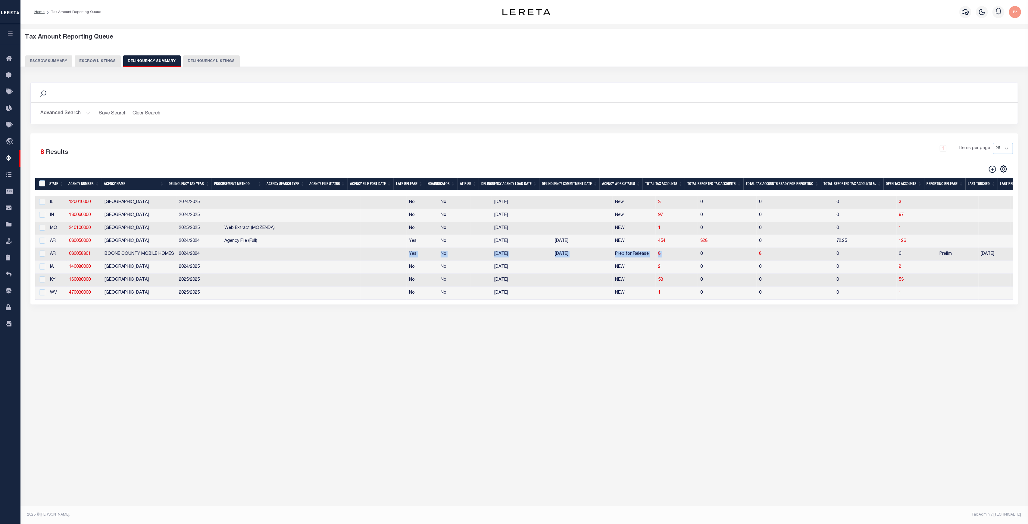
drag, startPoint x: 232, startPoint y: 254, endPoint x: 694, endPoint y: 257, distance: 461.9
click at [694, 257] on tr "AR 030058801 BOONE COUNTY MOBILE HOMES 2024/2024 Yes No 09/11/2025 12/01/2025 P…" at bounding box center [700, 254] width 1331 height 13
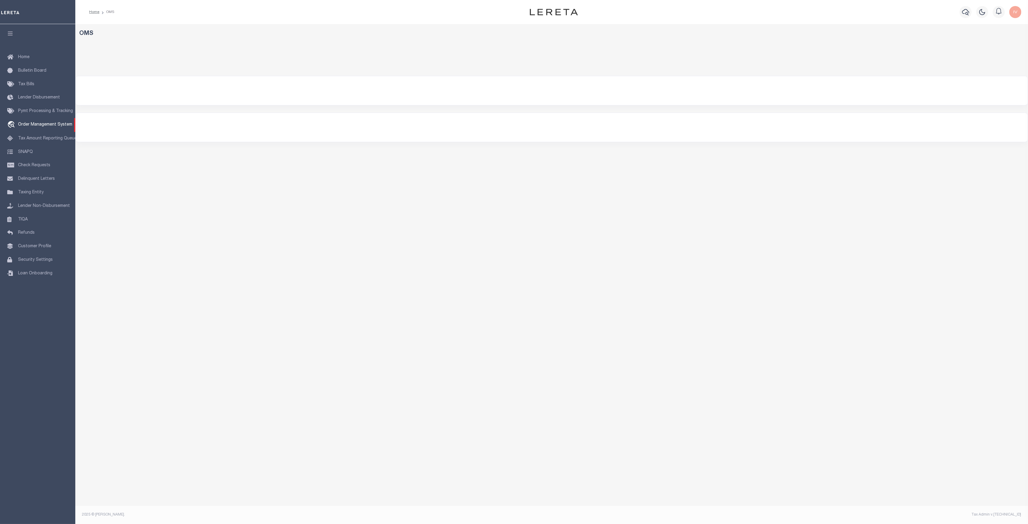
select select "200"
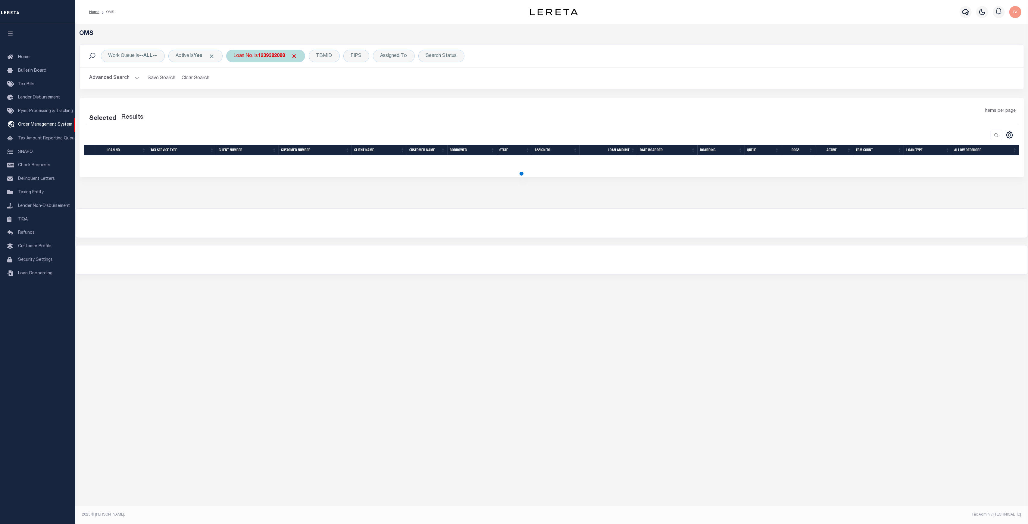
click at [260, 60] on div "Loan No. is 1239382088" at bounding box center [265, 56] width 79 height 13
type input "34327274"
select select "200"
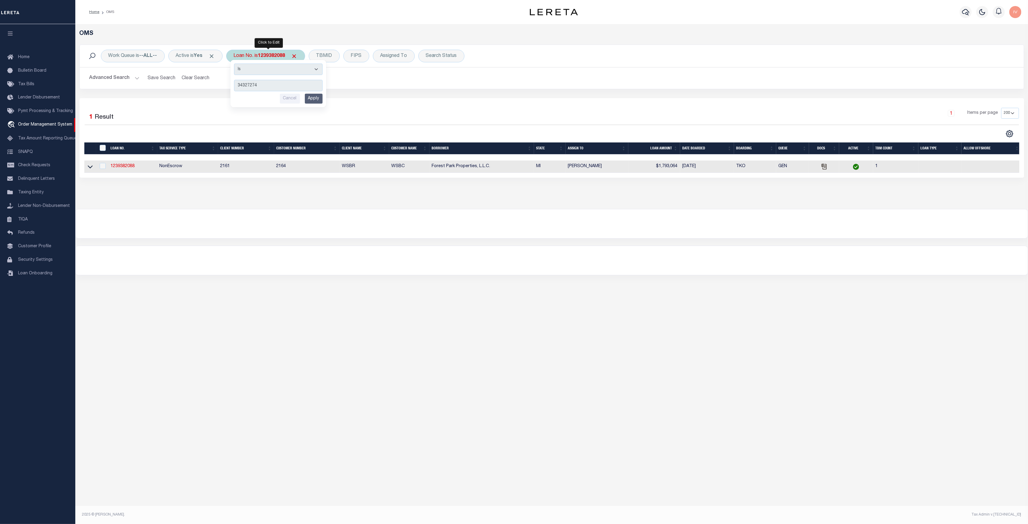
click at [319, 99] on input "Apply" at bounding box center [314, 99] width 18 height 10
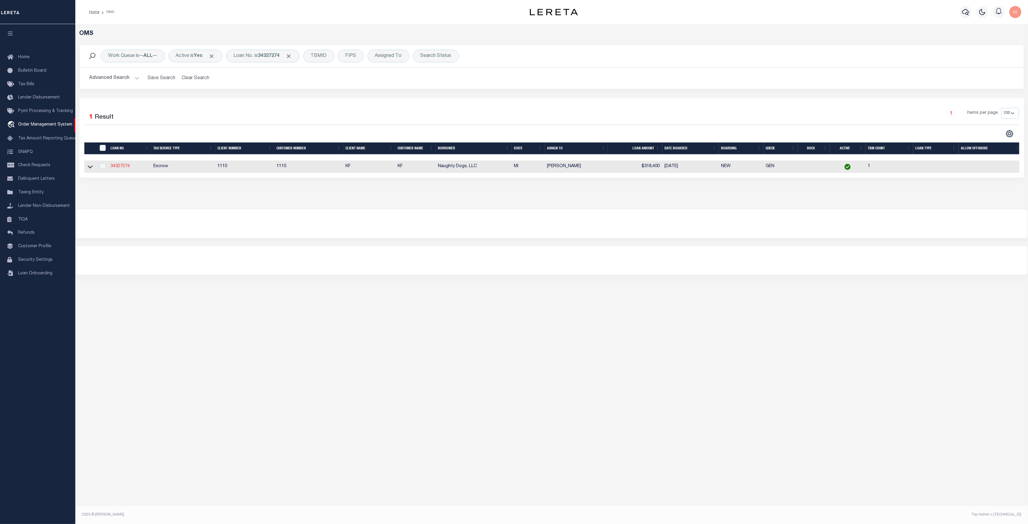
click at [121, 167] on link "34327274" at bounding box center [120, 166] width 19 height 4
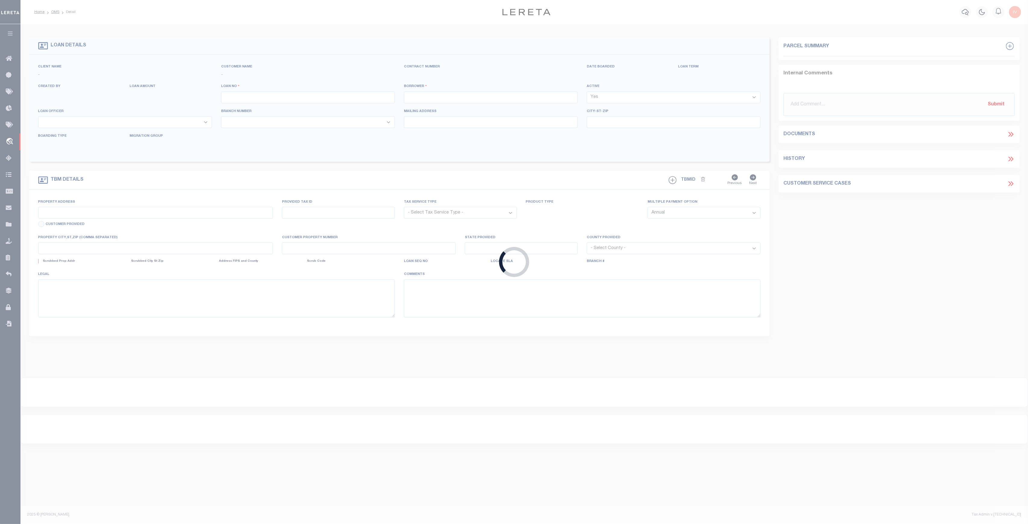
type input "34327274"
type input "Naughty Dogs, LLC"
select select
select select "10"
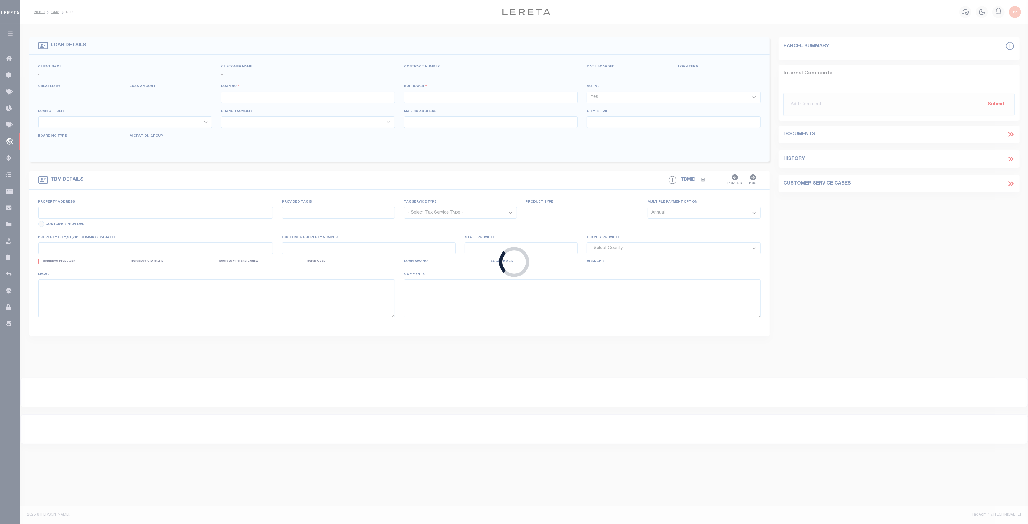
select select "Escrow"
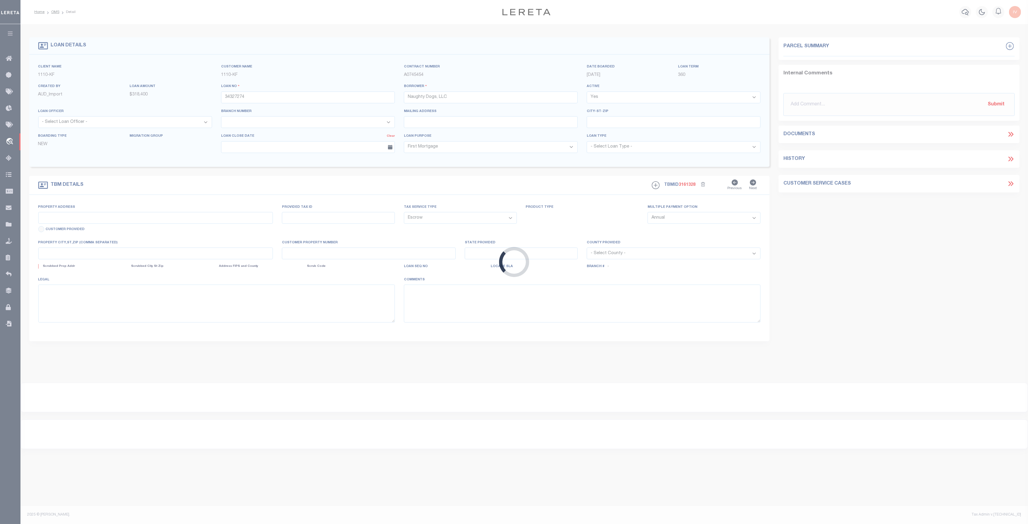
select select "3485"
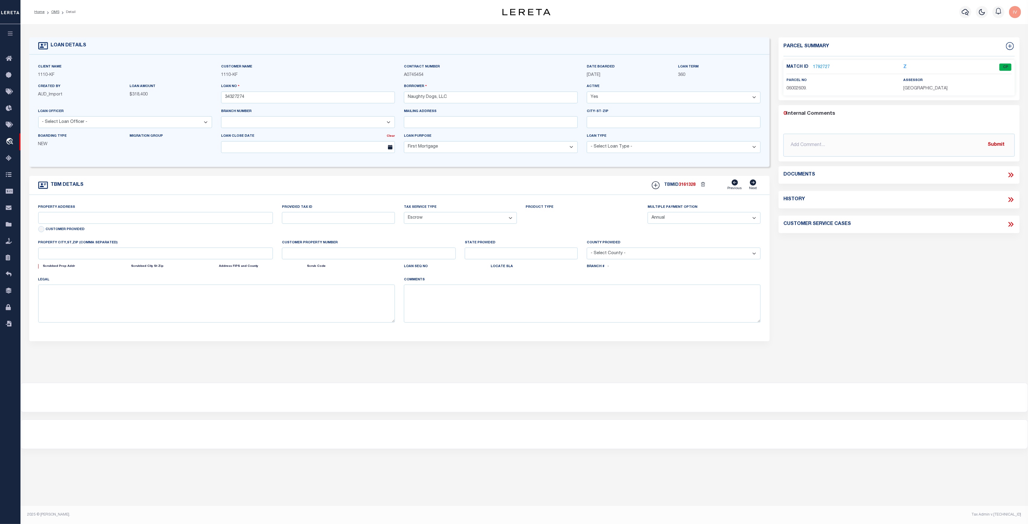
type input "[GEOGRAPHIC_DATA]"
type input "DETROIT MI 48206"
type input "MI"
select select
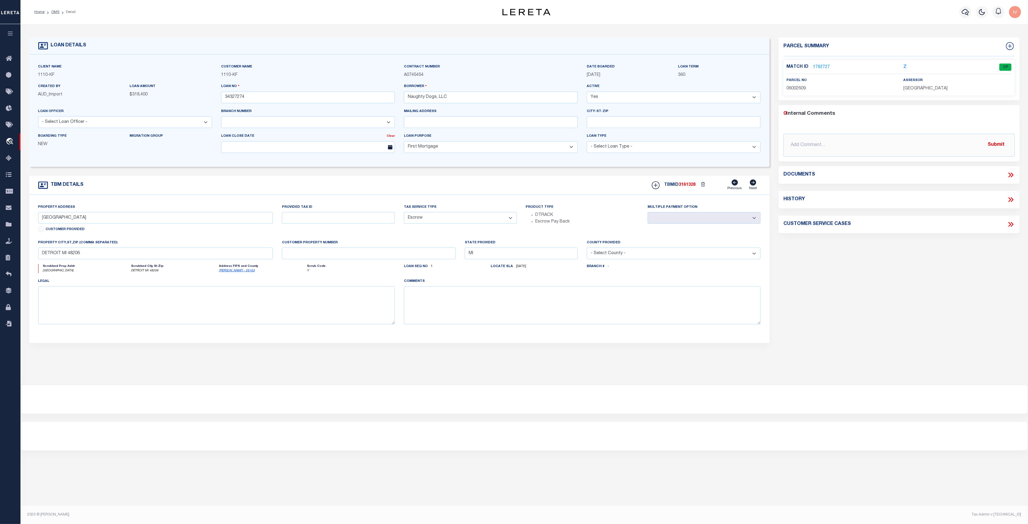
click at [825, 67] on link "1792727" at bounding box center [821, 67] width 17 height 6
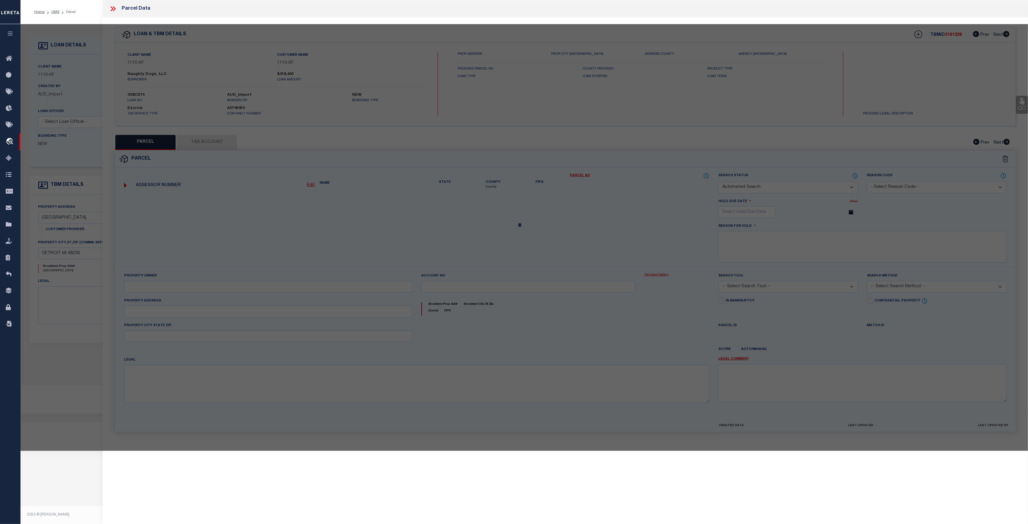
checkbox input "false"
select select "CP"
type input "WILLIAMS, RODERICK"
select select "AGW"
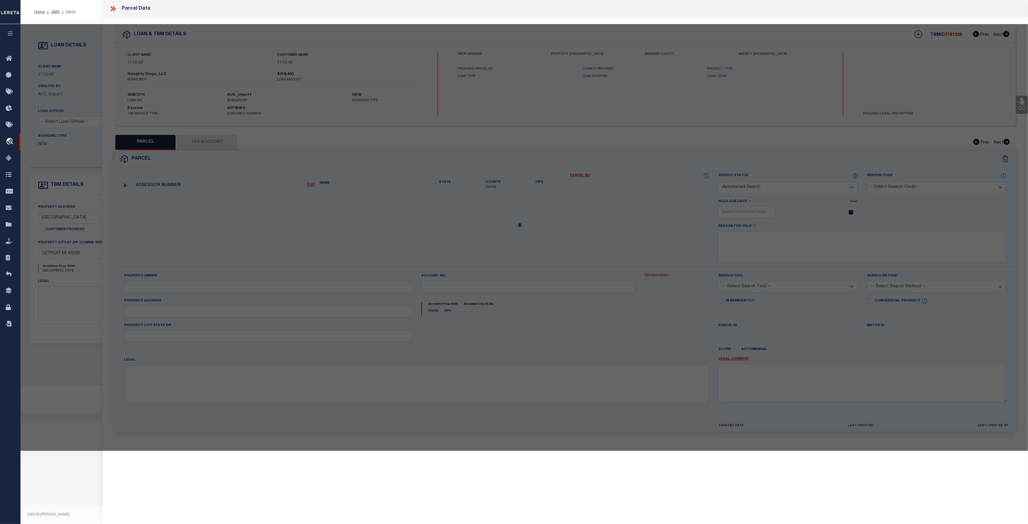
select select "LEG"
type input "1553 W BOSTON BLVD"
type input "DETROIT MI 48206"
type textarea "[GEOGRAPHIC_DATA][STREET_ADDRESS] PLATS, W C R 6/149 78.50 X 167.50 ACRES: 0.302"
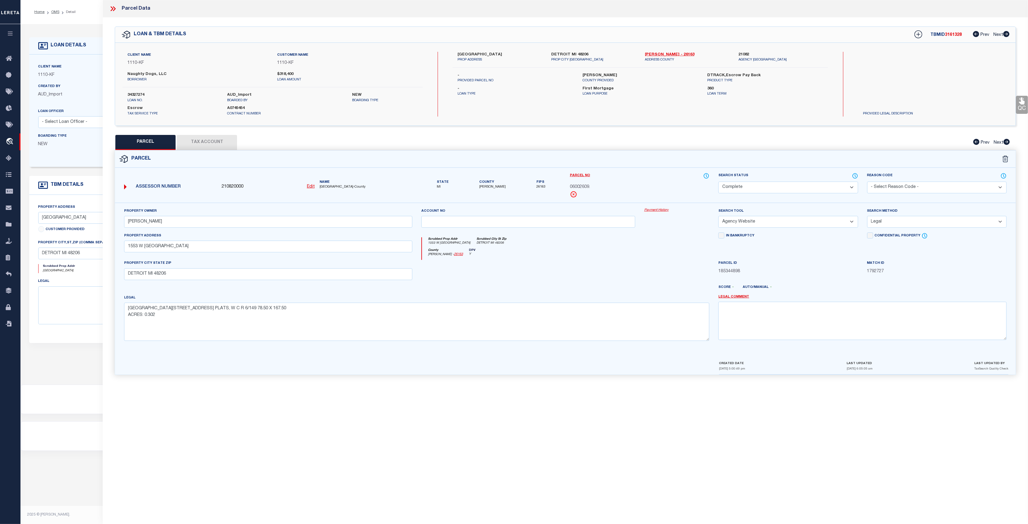
click at [655, 210] on link "Payment History" at bounding box center [677, 210] width 65 height 5
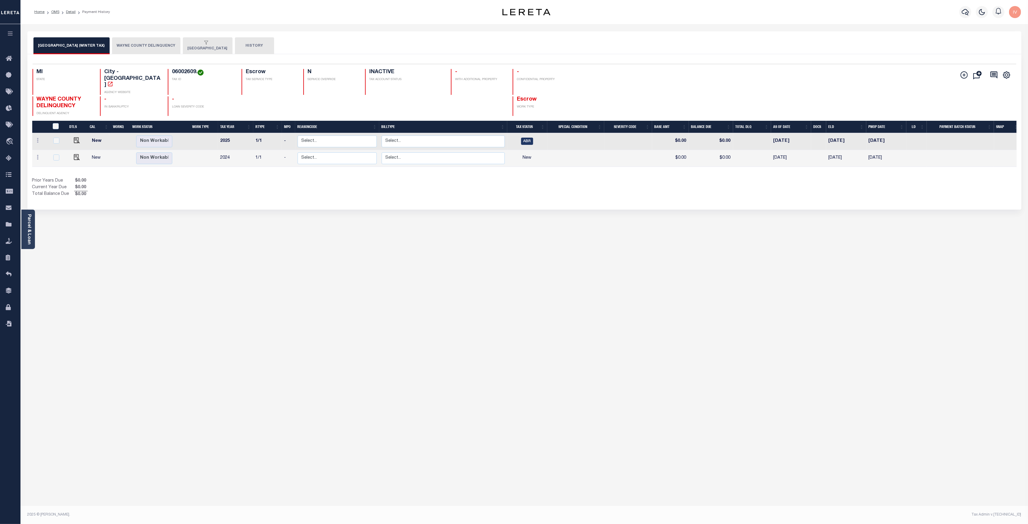
click at [185, 49] on button "[GEOGRAPHIC_DATA]" at bounding box center [208, 45] width 50 height 17
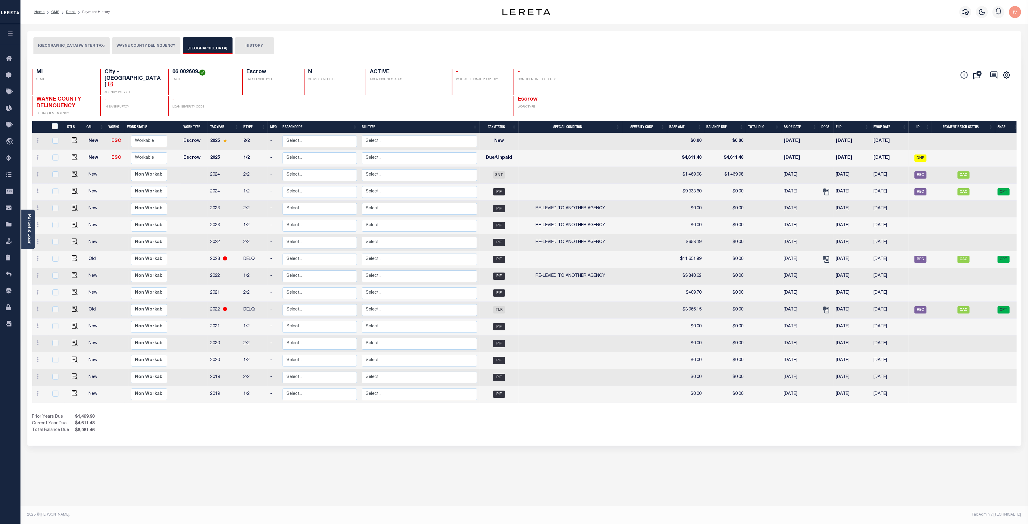
drag, startPoint x: 175, startPoint y: 149, endPoint x: 210, endPoint y: 146, distance: 35.1
click at [210, 146] on div "DTLS CAL WorkQ Work Status Work Type Tax Year RType MPO ReasonCode BillType Tax…" at bounding box center [524, 264] width 985 height 286
click at [258, 251] on td "DELQ" at bounding box center [254, 259] width 27 height 17
checkbox input "true"
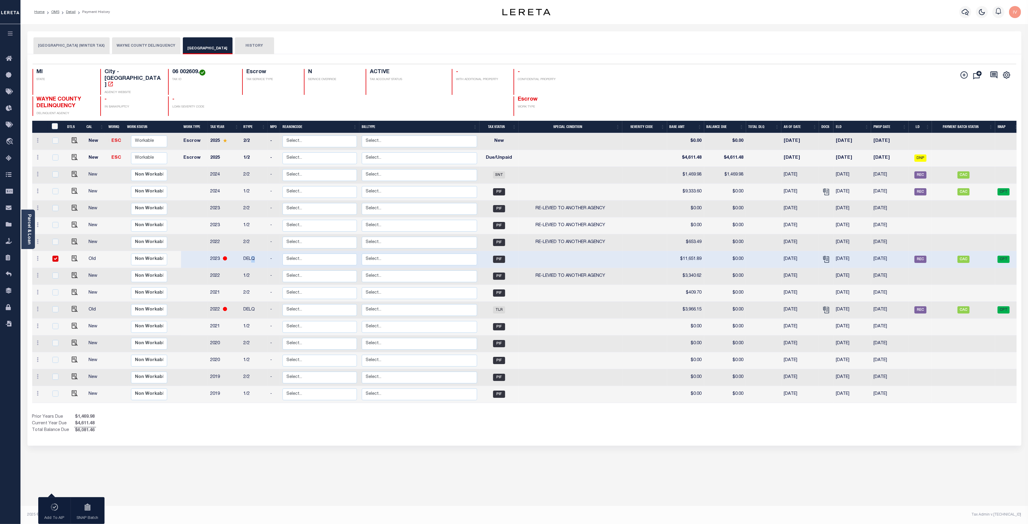
drag, startPoint x: 263, startPoint y: 249, endPoint x: 253, endPoint y: 249, distance: 10.0
click at [253, 251] on td "DELQ" at bounding box center [254, 259] width 27 height 17
checkbox input "false"
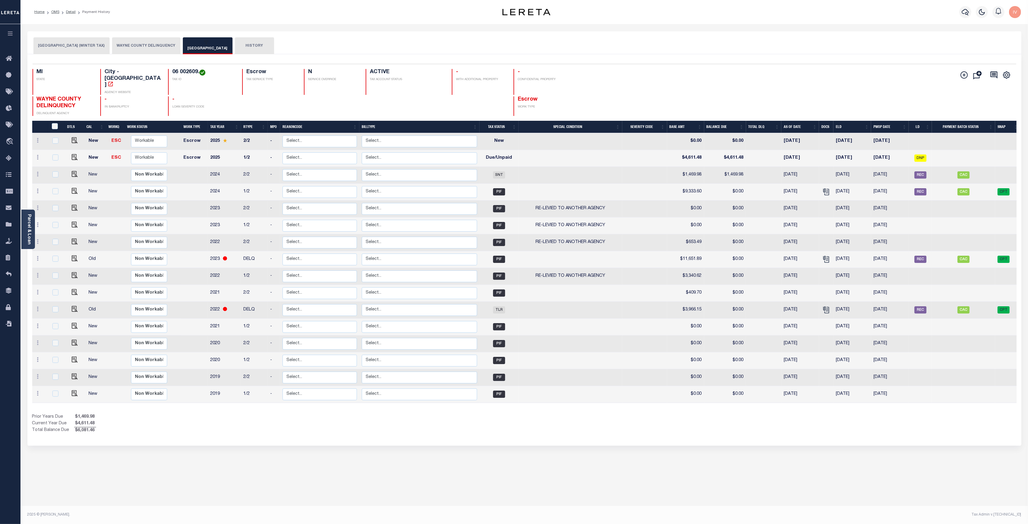
click at [260, 251] on td "DELQ" at bounding box center [254, 259] width 27 height 17
checkbox input "true"
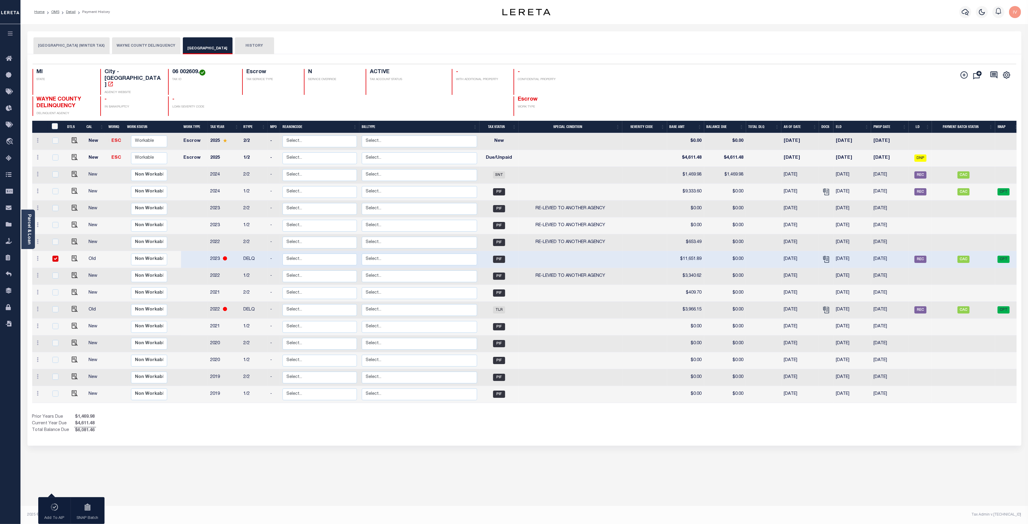
click at [260, 251] on td "DELQ" at bounding box center [254, 259] width 27 height 17
checkbox input "false"
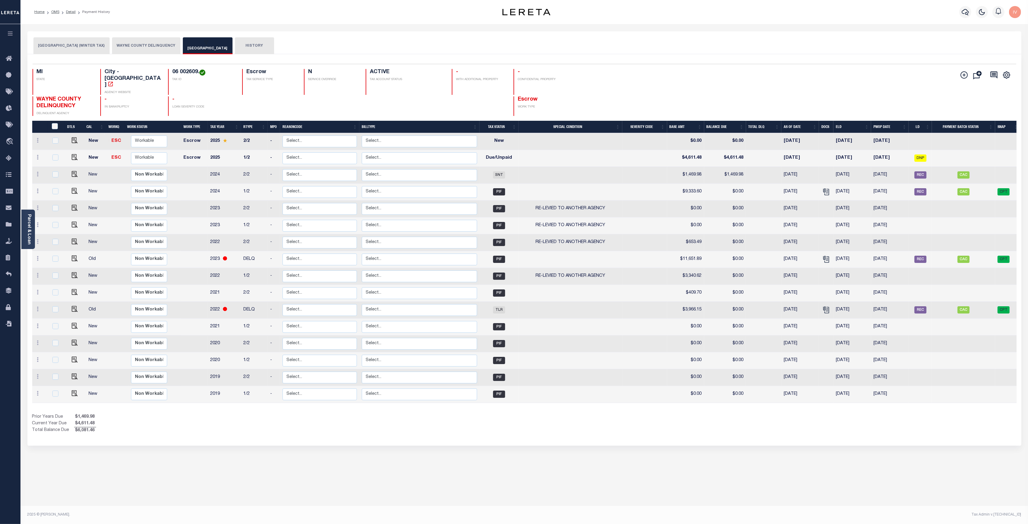
click at [73, 45] on button "DETROIT CITY (WINTER TAX)" at bounding box center [71, 45] width 76 height 17
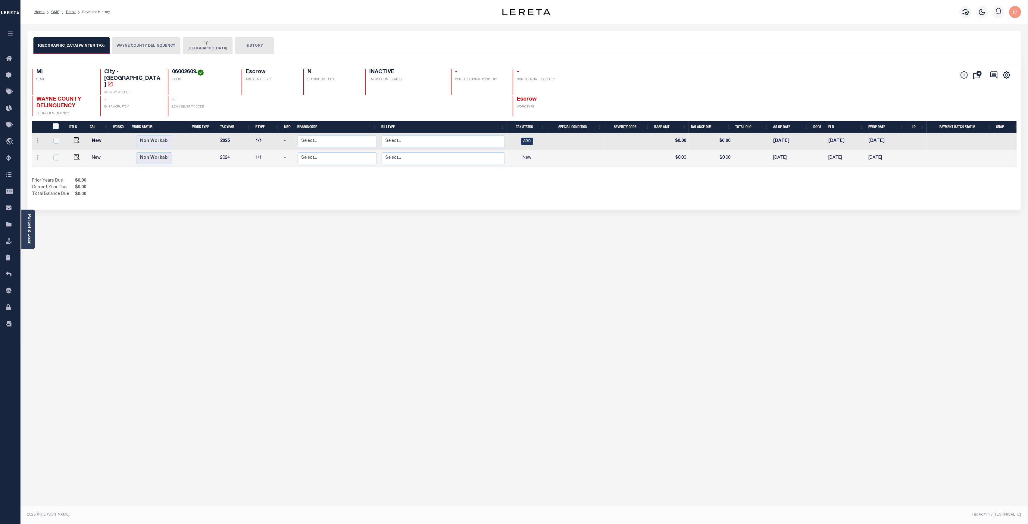
click at [193, 48] on button "[GEOGRAPHIC_DATA]" at bounding box center [208, 45] width 50 height 17
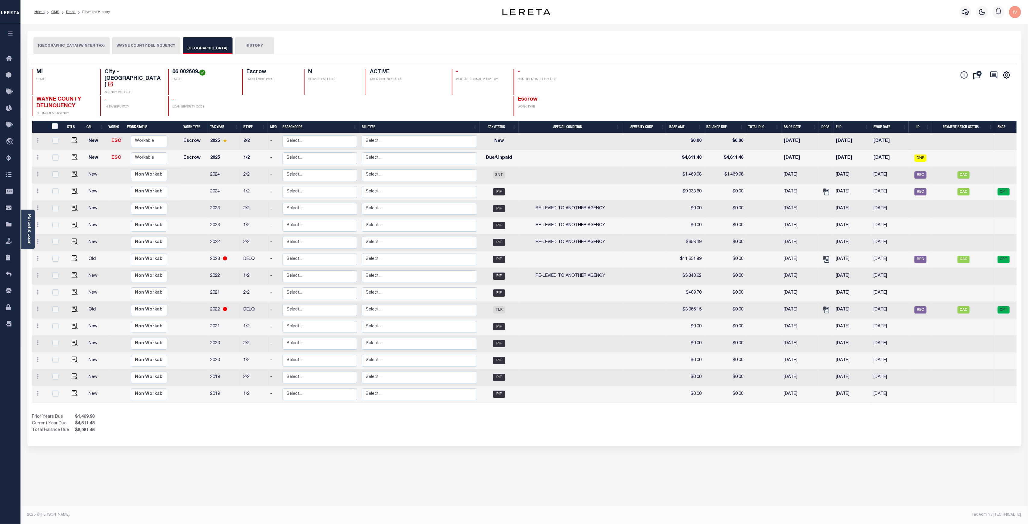
drag, startPoint x: 902, startPoint y: 145, endPoint x: 491, endPoint y: 147, distance: 411.3
click at [491, 150] on tr "New ESC Non Workable Workable Escrow 2025 1/2 - Select... Payment Reversal Taxa…" at bounding box center [526, 158] width 989 height 17
click at [52, 13] on link "OMS" at bounding box center [55, 12] width 8 height 4
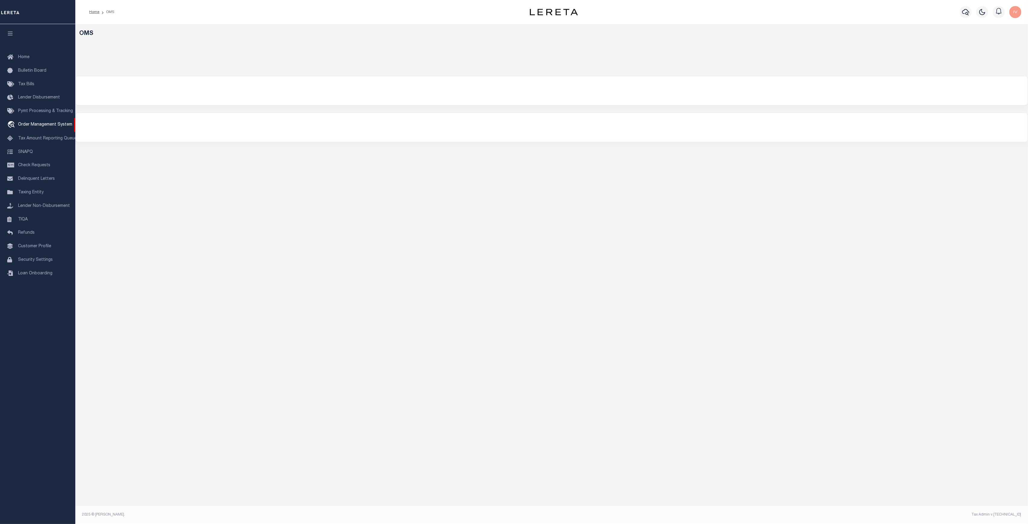
select select "200"
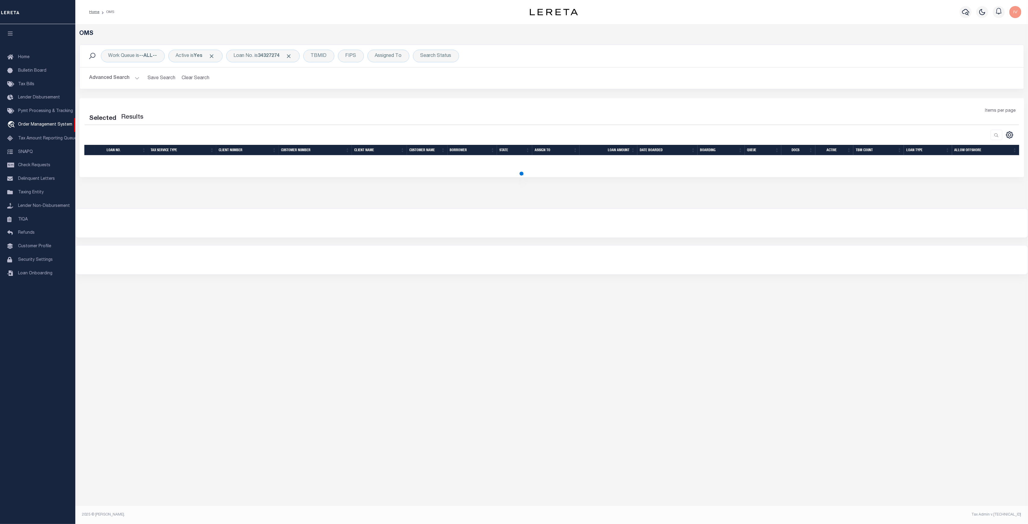
select select "200"
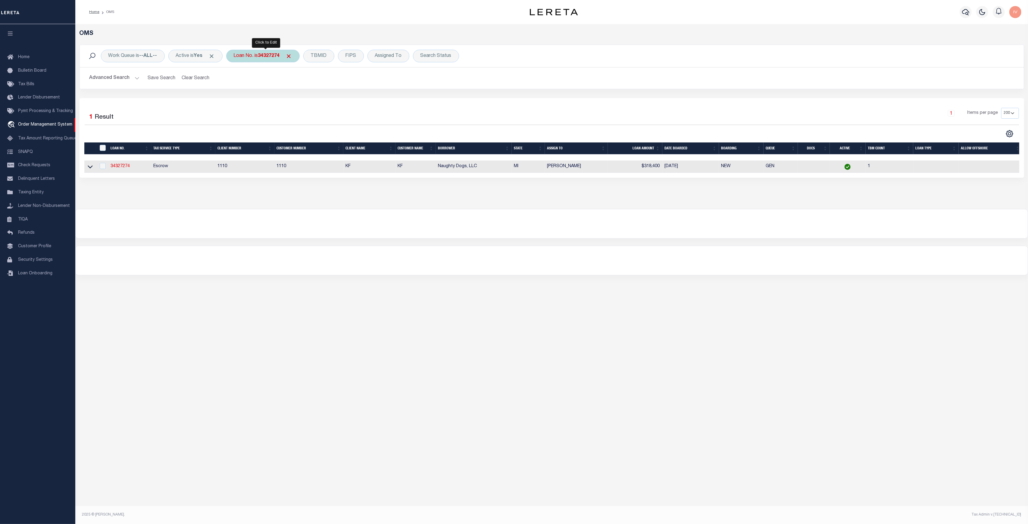
click at [267, 57] on b "34327274" at bounding box center [269, 56] width 22 height 5
type input "100819"
click at [319, 105] on div "Is Contains 100819 Cancel Apply" at bounding box center [279, 83] width 96 height 47
click at [319, 101] on input "Apply" at bounding box center [314, 99] width 18 height 10
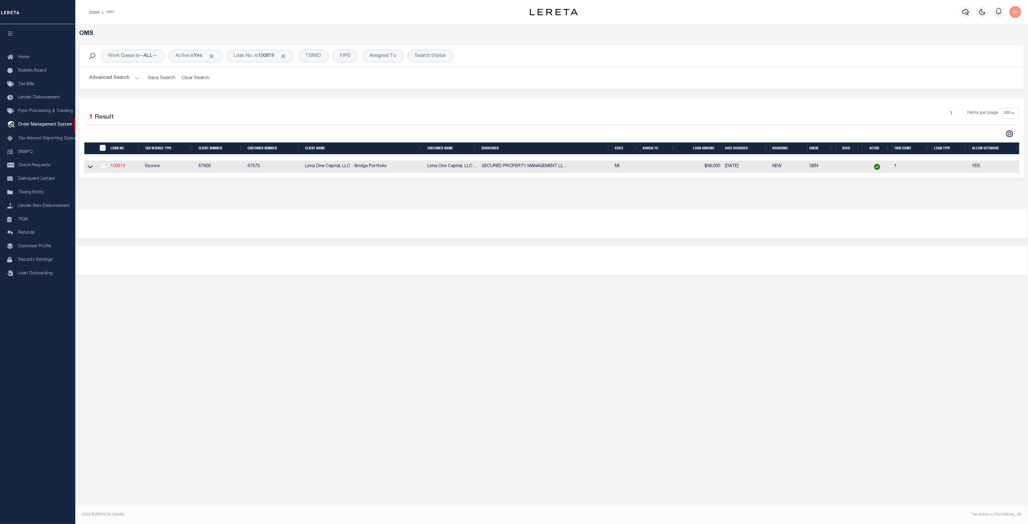
click at [118, 168] on link "100819" at bounding box center [118, 166] width 14 height 4
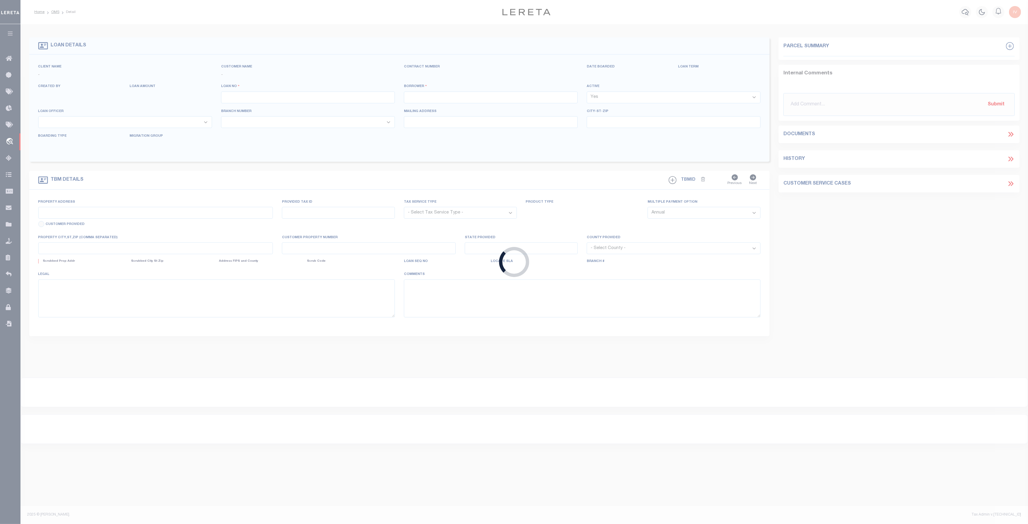
type input "100819"
type input "SECURED PROPERTY MANAGEMENT LLC"
select select
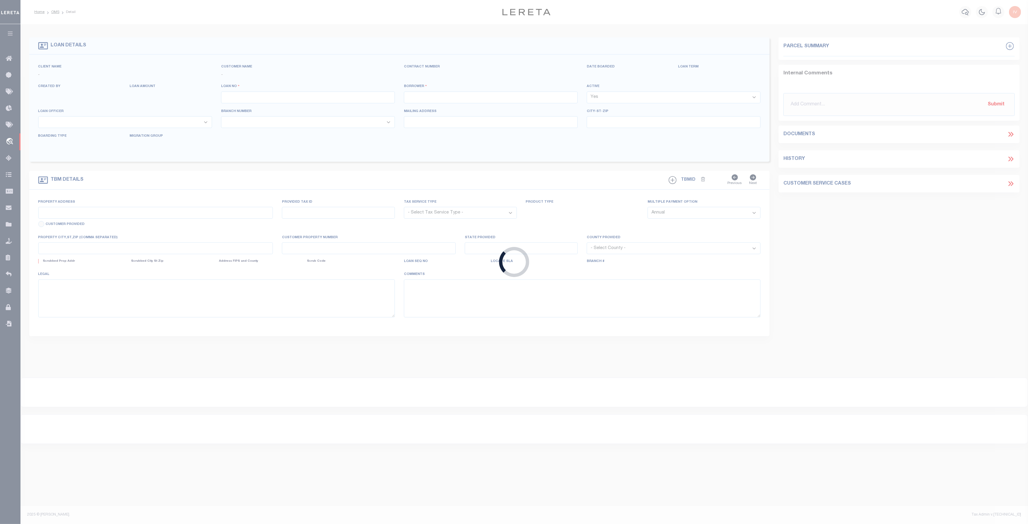
select select
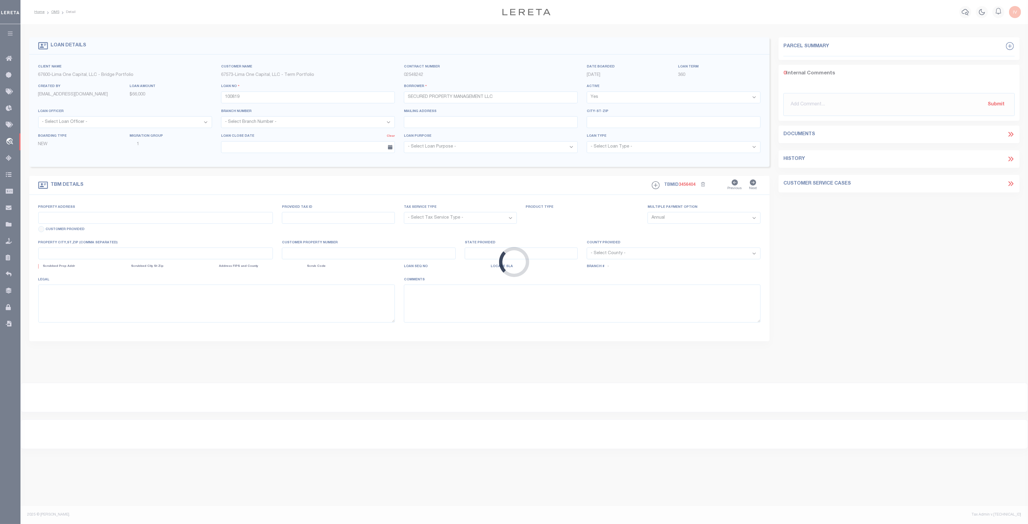
type input "14128 RUTLAND STREET"
radio input "true"
select select "Escrow"
type input "DETROIT MI 48227"
type input "100819-1"
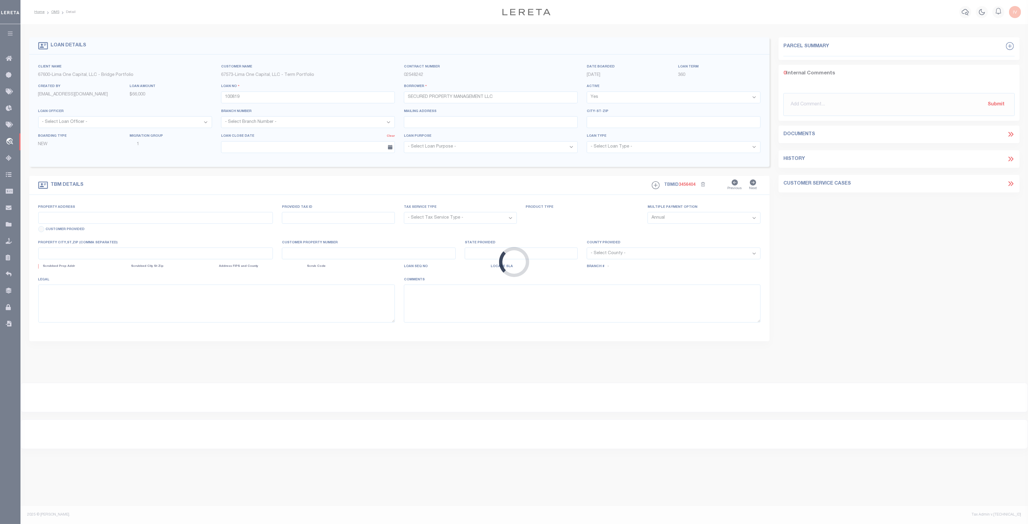
type input "MI"
type textarea "COLLECTOR: ENTITY: PARCEL: 22068777"
select select "2"
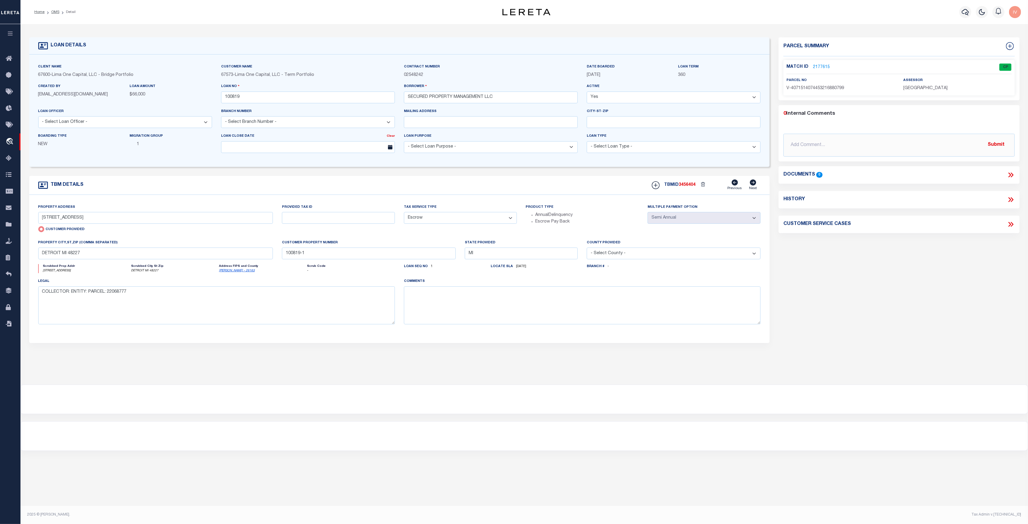
click at [827, 64] on link "2177615" at bounding box center [821, 67] width 17 height 6
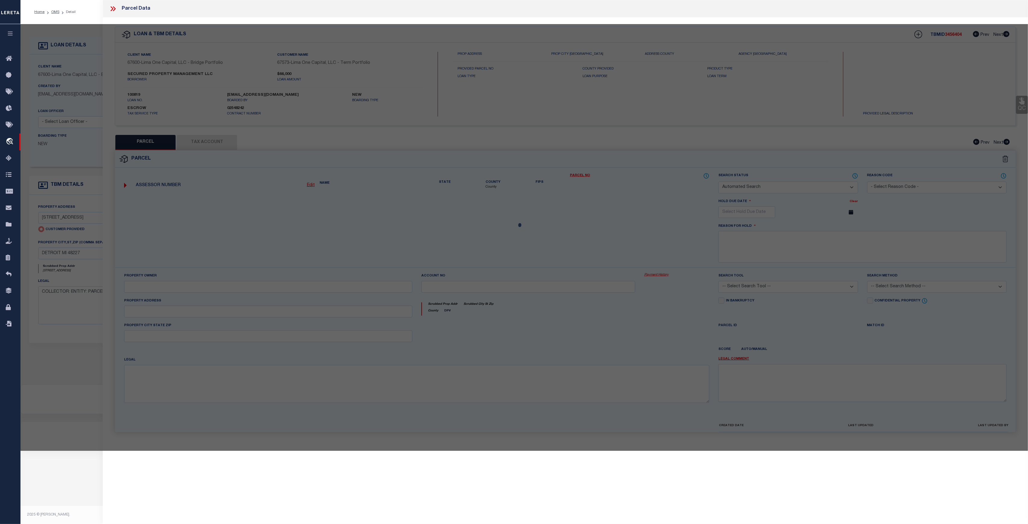
checkbox input "false"
select select "CP"
select select "AGW"
select select "ADD"
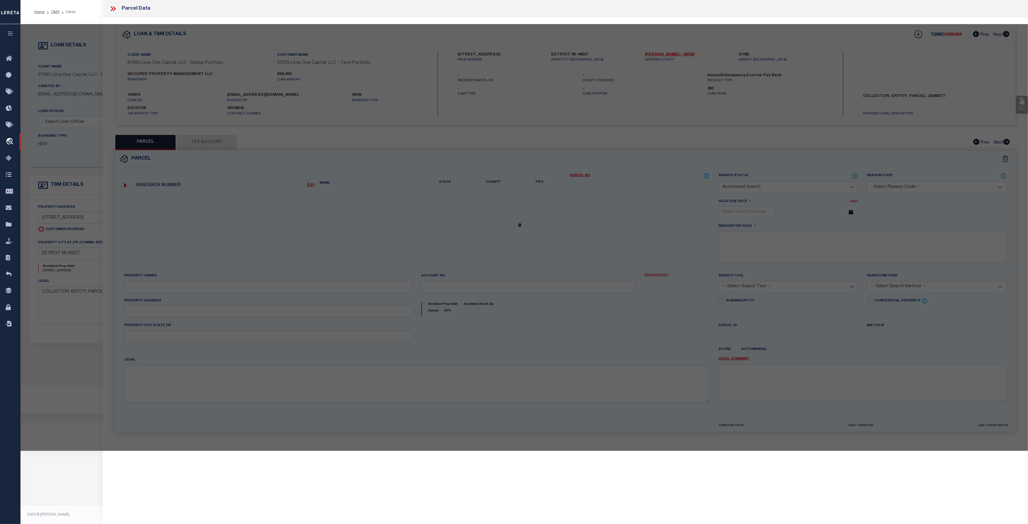
type input "14128 RUTLAND STREET"
type input "DETROIT MI 48227"
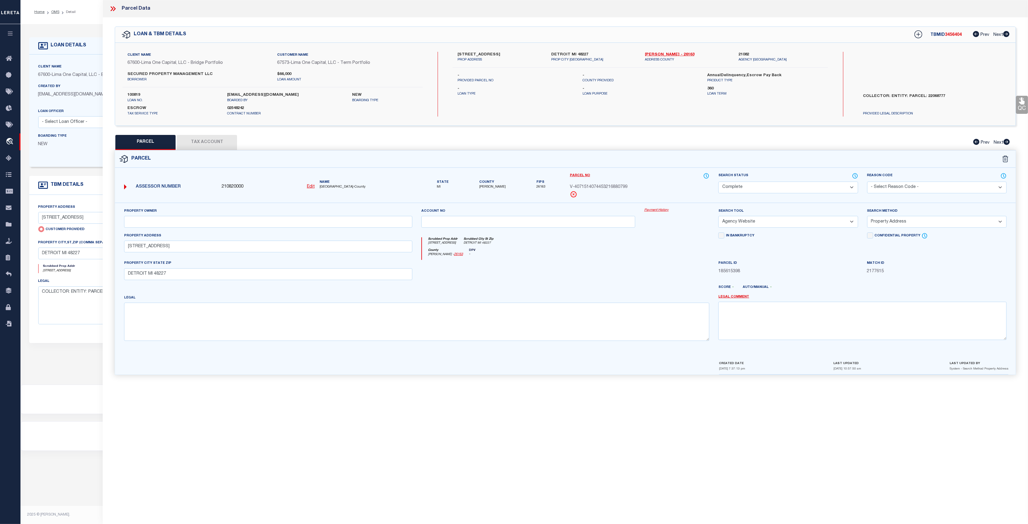
click at [653, 211] on link "Payment History" at bounding box center [677, 210] width 65 height 5
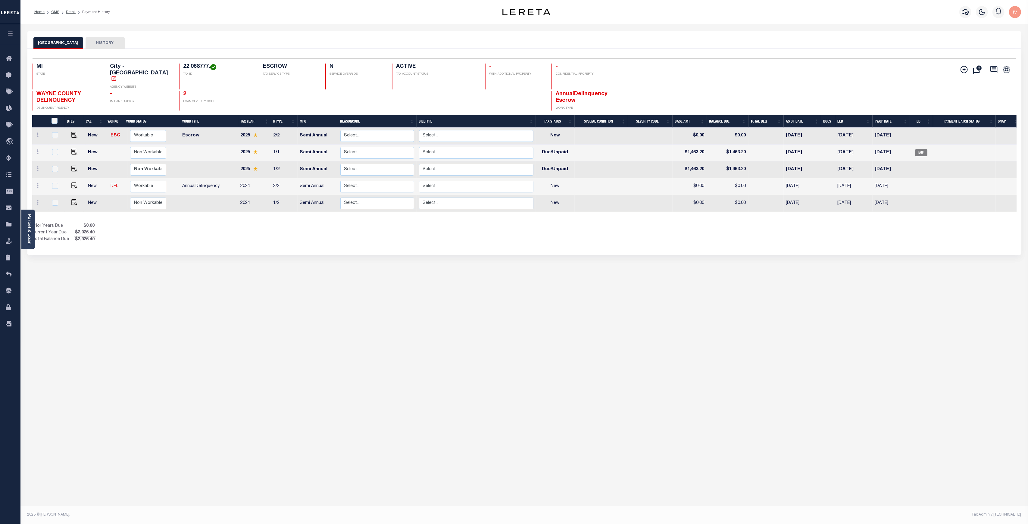
click at [497, 254] on div "DETROIT CITY HISTORY Selected 5 Results" at bounding box center [524, 201] width 1003 height 340
drag, startPoint x: 590, startPoint y: 175, endPoint x: 105, endPoint y: 174, distance: 485.4
click at [105, 174] on div "DTLS CAL WorkQ Work Status Work Type Tax Year RType MPO ReasonCode BillType Tax…" at bounding box center [524, 165] width 985 height 100
drag, startPoint x: 138, startPoint y: 264, endPoint x: 137, endPoint y: 259, distance: 5.1
click at [139, 263] on div "DETROIT CITY HISTORY Selected 5 Results" at bounding box center [524, 201] width 1003 height 340
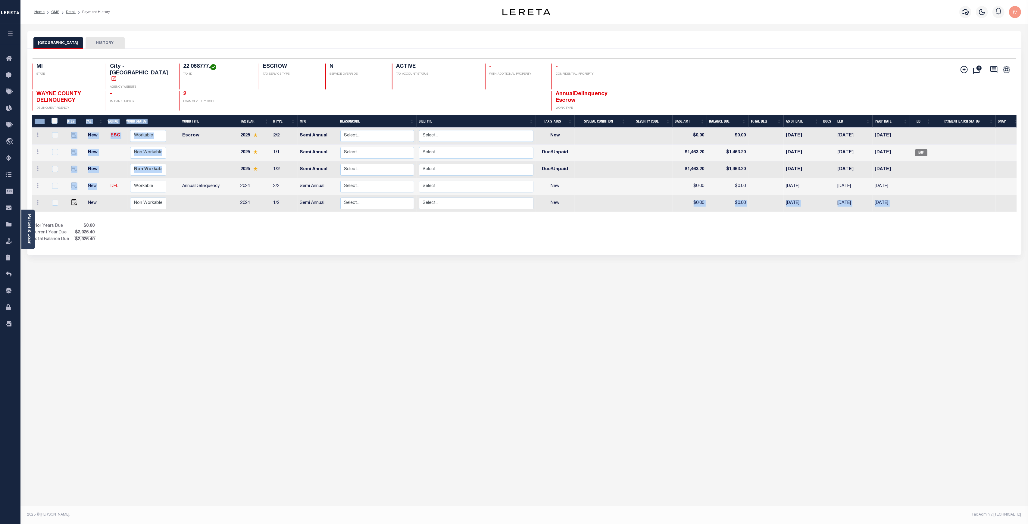
drag, startPoint x: 106, startPoint y: 174, endPoint x: 447, endPoint y: 261, distance: 352.0
click at [468, 250] on div "DETROIT CITY HISTORY Selected 5 Results" at bounding box center [524, 201] width 1003 height 340
click at [439, 263] on div "DETROIT CITY HISTORY Selected 5 Results" at bounding box center [524, 201] width 1003 height 340
click at [183, 65] on h4 "22 068777." at bounding box center [217, 67] width 68 height 7
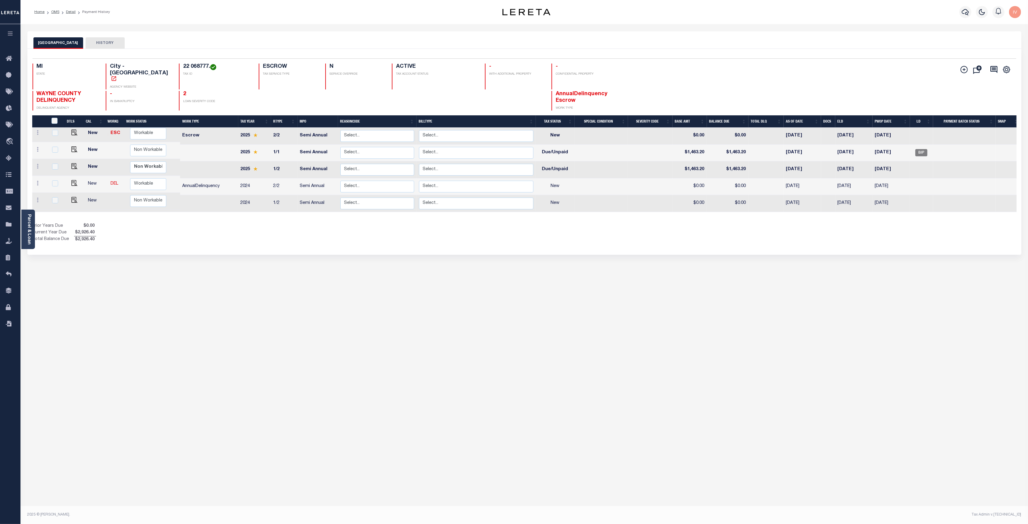
drag, startPoint x: 176, startPoint y: 65, endPoint x: 199, endPoint y: 66, distance: 23.5
click at [199, 66] on h4 "22 068777." at bounding box center [217, 67] width 68 height 7
copy h4 "22 068777."
click at [668, 237] on div "Selected 5 Results 1 Items per page 25 50 100 MI STATE City - MI" at bounding box center [524, 152] width 994 height 206
drag, startPoint x: 865, startPoint y: 169, endPoint x: 832, endPoint y: 173, distance: 32.8
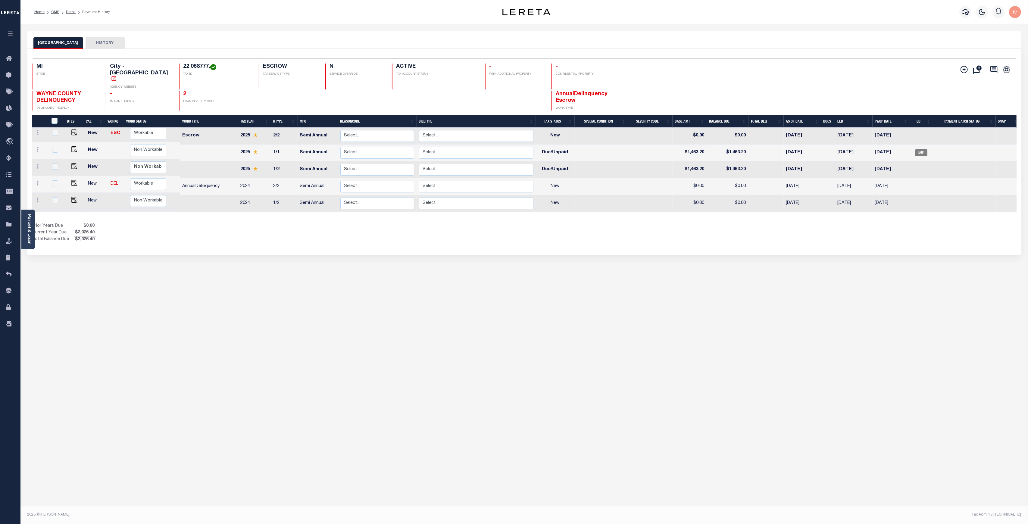
click at [832, 178] on tr "New DEL Non Workable Workable AnnualDelinquency 2024 2/2 Semi Annual Select... …" at bounding box center [526, 186] width 989 height 17
drag, startPoint x: 902, startPoint y: 175, endPoint x: 832, endPoint y: 176, distance: 69.9
click at [832, 178] on tr "New DEL Non Workable Workable AnnualDelinquency 2024 2/2 Semi Annual Select... …" at bounding box center [526, 186] width 989 height 17
click at [750, 259] on div "DETROIT CITY HISTORY Selected 5 Results" at bounding box center [524, 201] width 1003 height 340
drag, startPoint x: 181, startPoint y: 173, endPoint x: 228, endPoint y: 173, distance: 46.7
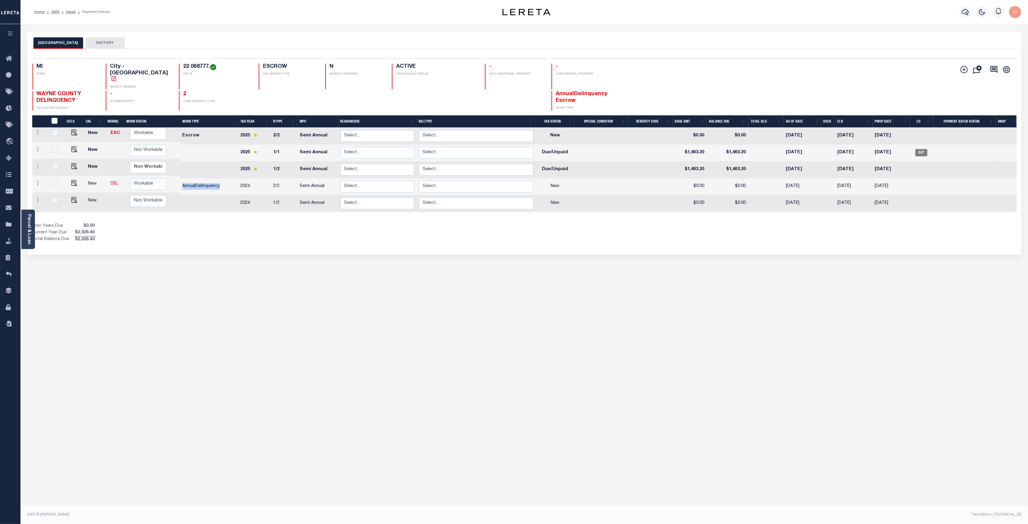
click at [228, 178] on td "AnnualDelinquency" at bounding box center [209, 186] width 58 height 17
checkbox input "true"
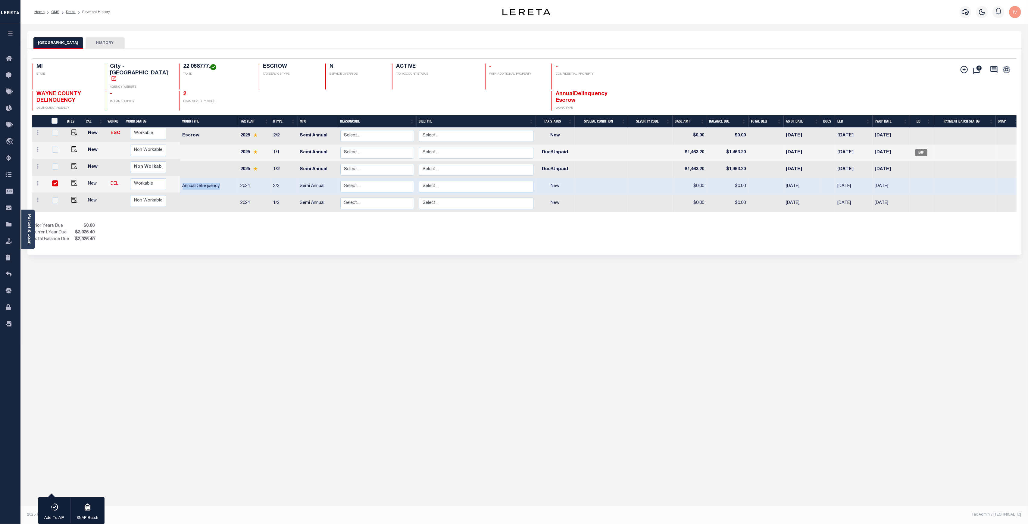
click at [230, 178] on td "AnnualDelinquency" at bounding box center [209, 186] width 58 height 17
checkbox input "false"
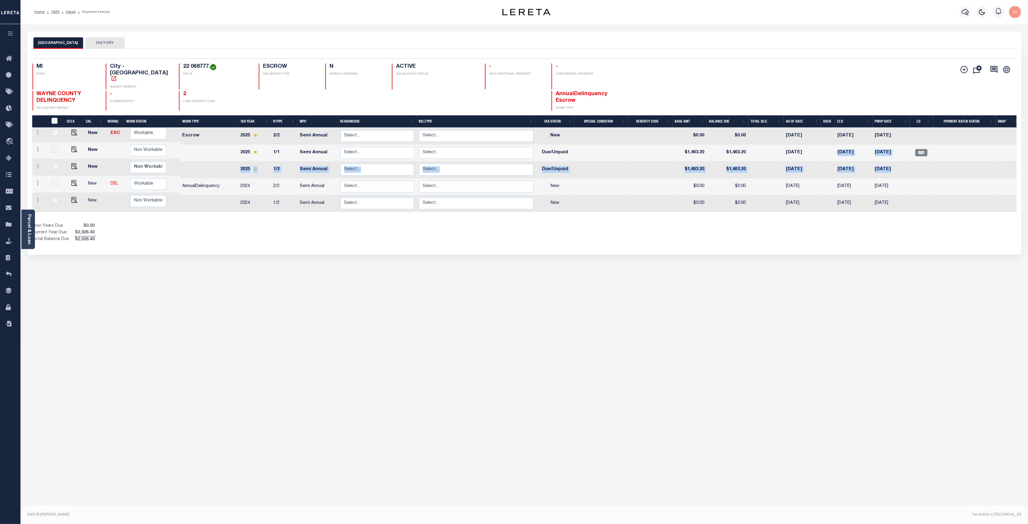
drag, startPoint x: 911, startPoint y: 158, endPoint x: 834, endPoint y: 139, distance: 79.2
click at [834, 139] on tbody "New ESC Non Workable Workable Escrow 2025 2/2 Semi Annual Select... Payment Rev…" at bounding box center [526, 170] width 989 height 84
click at [724, 291] on div "DETROIT CITY HISTORY 1 Selected 5 1" at bounding box center [524, 201] width 1003 height 340
drag, startPoint x: 829, startPoint y: 143, endPoint x: 899, endPoint y: 144, distance: 69.9
click at [899, 145] on tr "New Non Workable Workable 2025 1/1 Semi Annual Select... Payment Reversal Taxab…" at bounding box center [526, 153] width 989 height 17
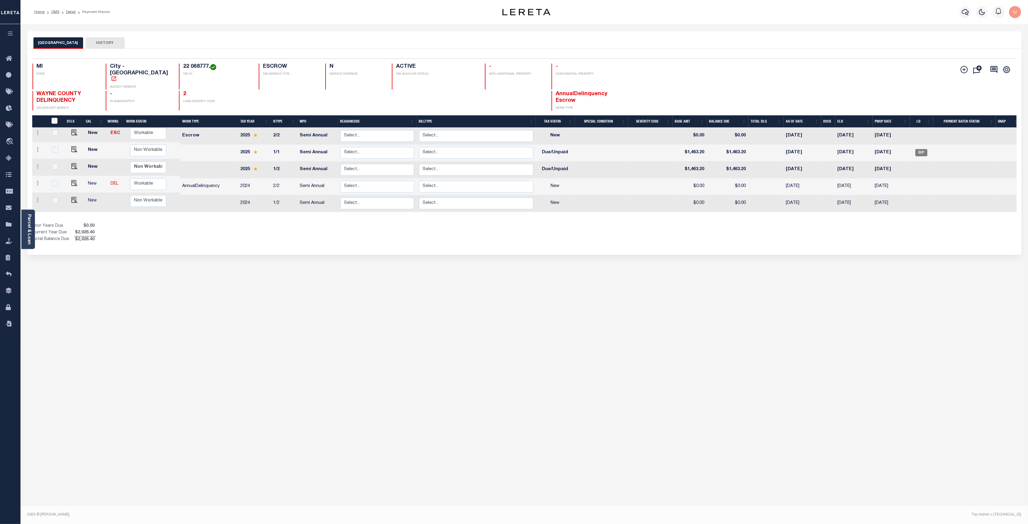
click at [589, 282] on div "DETROIT CITY HISTORY 1 Selected 5 1" at bounding box center [524, 201] width 1003 height 340
drag, startPoint x: 283, startPoint y: 139, endPoint x: 272, endPoint y: 139, distance: 10.8
click at [272, 145] on td "1/1" at bounding box center [284, 153] width 27 height 17
checkbox input "true"
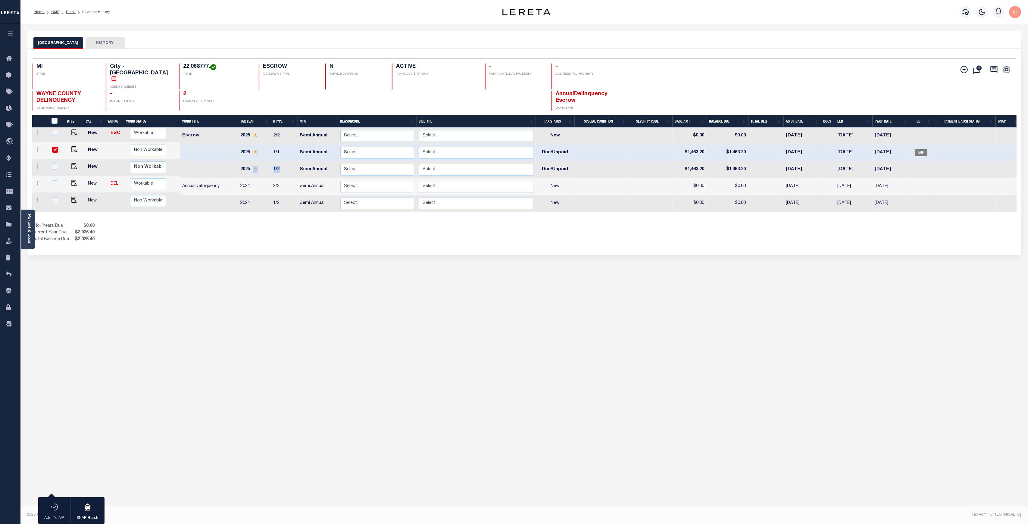
drag, startPoint x: 269, startPoint y: 157, endPoint x: 280, endPoint y: 158, distance: 11.2
click at [280, 162] on tr "New Non Workable Workable 2025 1/2 Semi Annual Select... Payment Reversal Taxab…" at bounding box center [526, 170] width 989 height 17
click at [342, 287] on div "DETROIT CITY HISTORY 1 Selected 5 1" at bounding box center [524, 201] width 1003 height 340
drag, startPoint x: 179, startPoint y: 119, endPoint x: 196, endPoint y: 122, distance: 16.8
click at [196, 122] on div "DTLS CAL WorkQ Work Status Work Type Tax Year RType MPO ReasonCode BillType Tax…" at bounding box center [524, 165] width 985 height 100
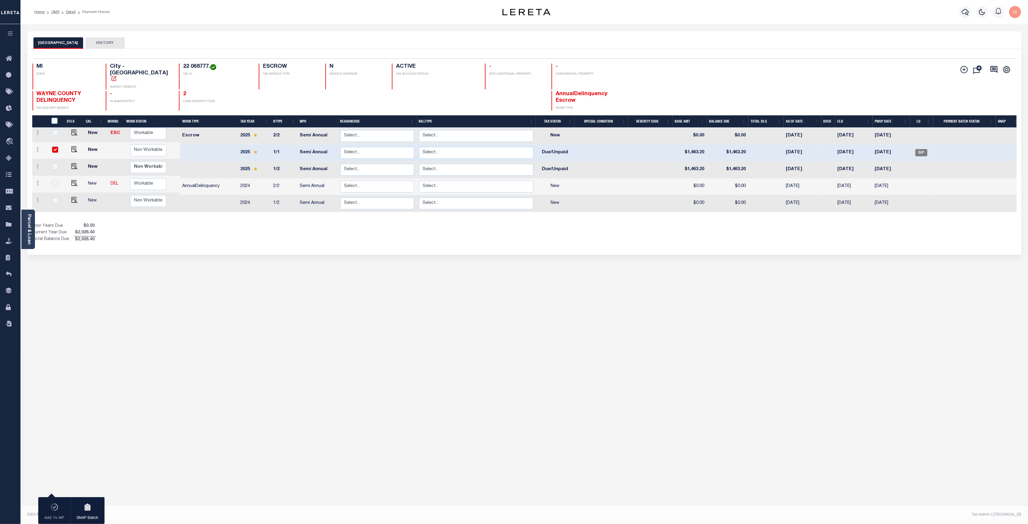
click at [245, 229] on div "Prior Years Due $0.00 Current Year Due $2,926.40 Total Balance Due $2,926.40" at bounding box center [278, 233] width 492 height 20
click at [31, 211] on div "Parcel & Loan" at bounding box center [28, 229] width 14 height 39
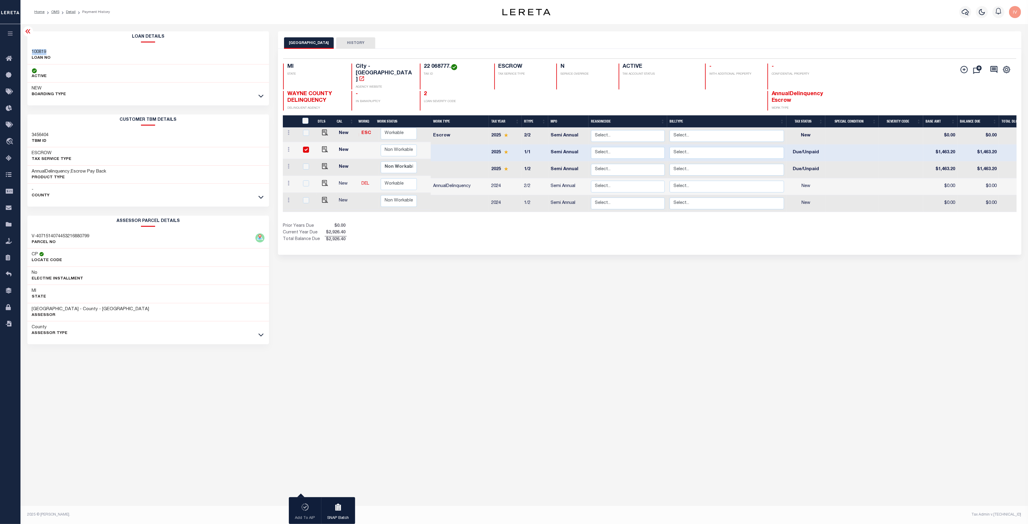
click at [422, 344] on div "DETROIT CITY HISTORY 1 Selected 5 1" at bounding box center [650, 201] width 753 height 340
click at [52, 12] on link "OMS" at bounding box center [55, 12] width 8 height 4
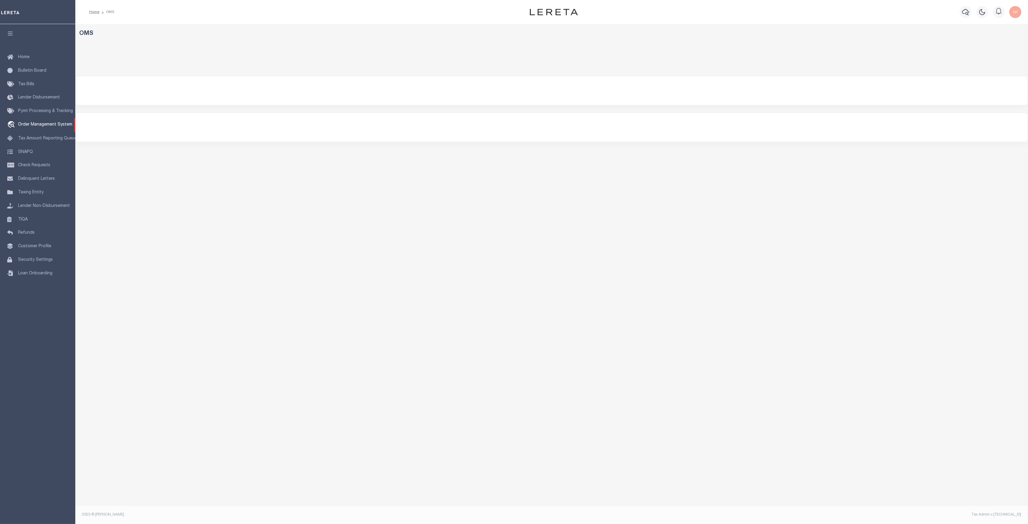
select select "200"
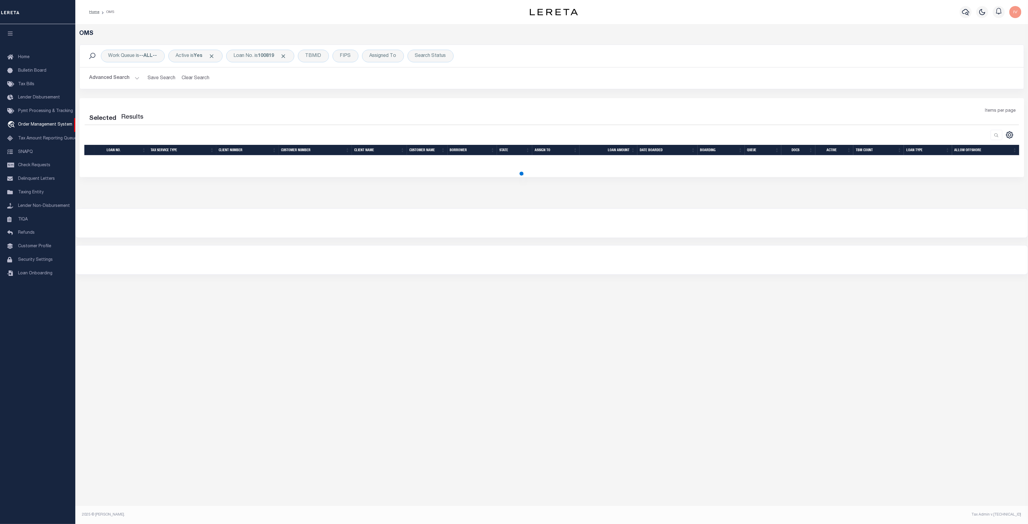
select select "200"
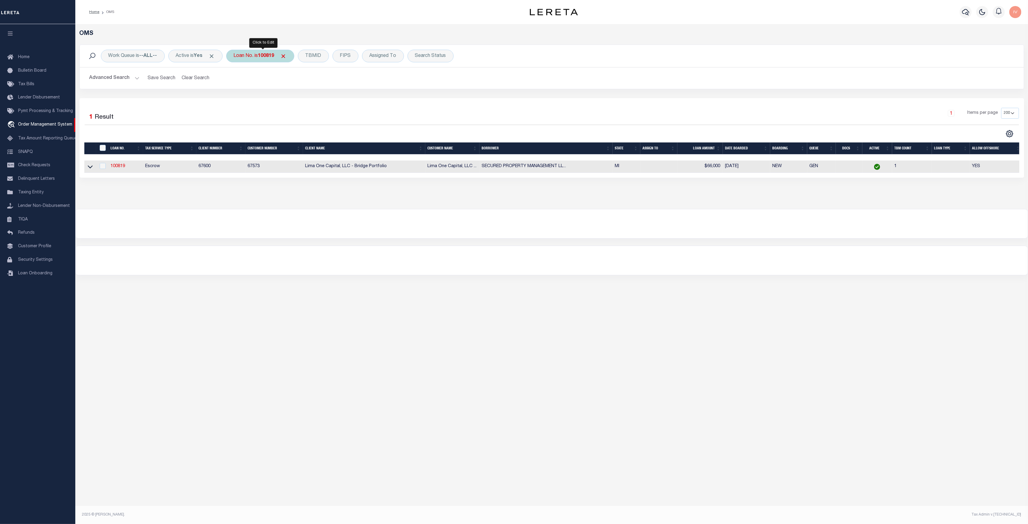
click at [257, 54] on div "Loan No. is 100819" at bounding box center [260, 56] width 68 height 13
type input "40000147"
click at [322, 104] on div "Is Contains 40000147 Cancel Apply" at bounding box center [279, 83] width 96 height 47
click at [319, 98] on input "Apply" at bounding box center [314, 99] width 18 height 10
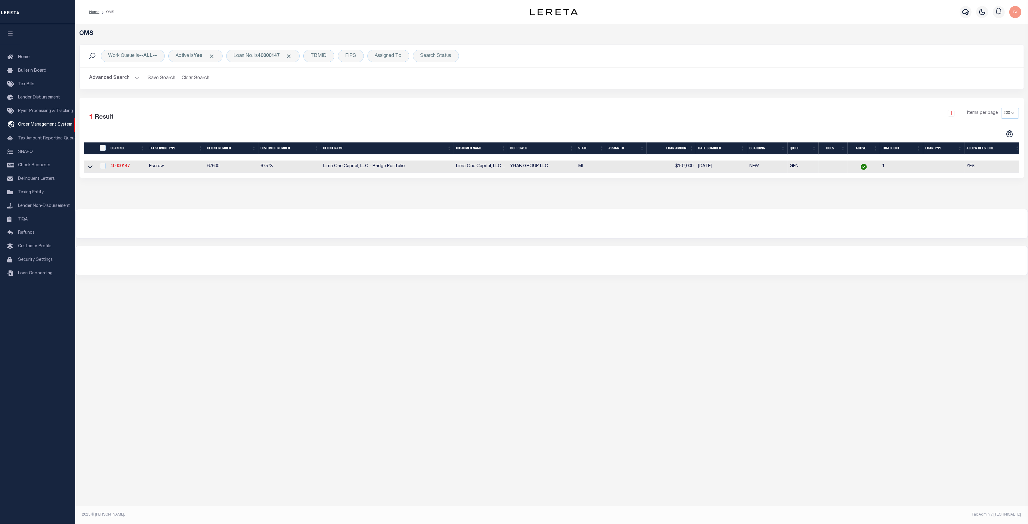
click at [122, 163] on td "40000147" at bounding box center [127, 167] width 39 height 12
checkbox input "true"
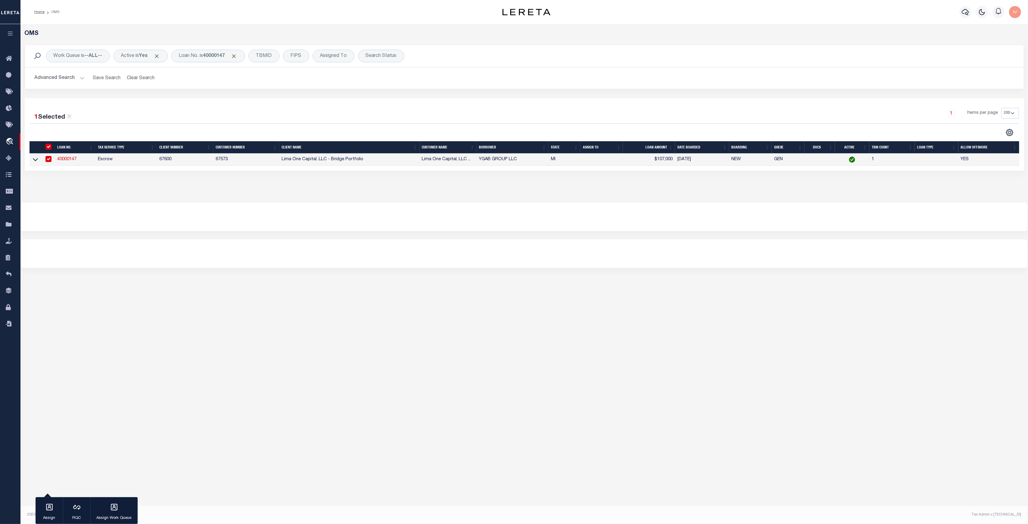
click at [65, 163] on td "40000147" at bounding box center [75, 160] width 41 height 12
checkbox input "false"
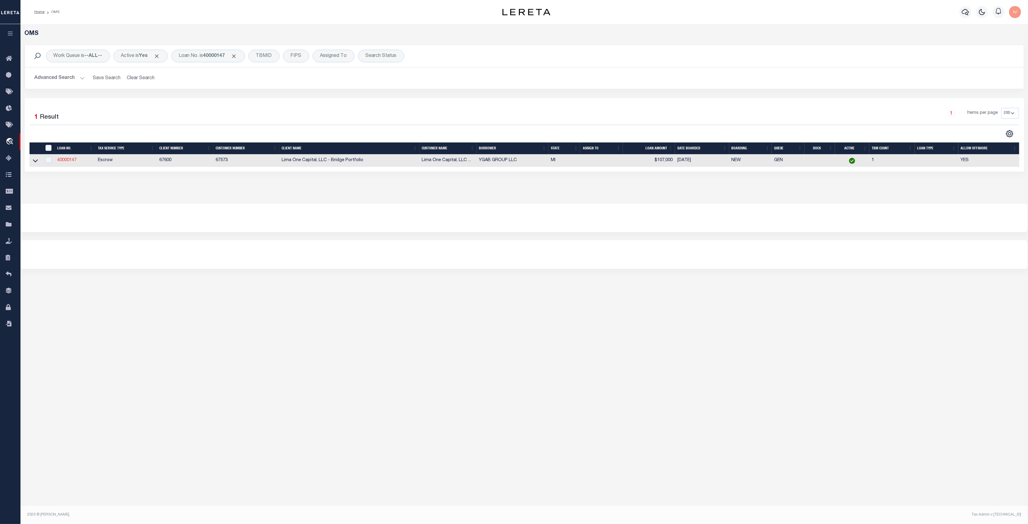
click at [63, 160] on link "40000147" at bounding box center [66, 160] width 19 height 4
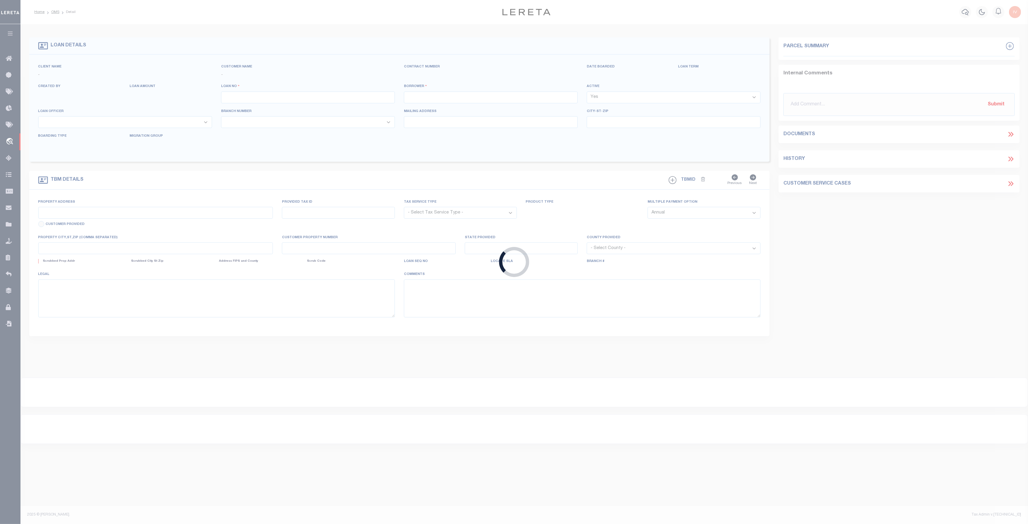
type input "40000147"
type input "YGAB GROUP LLC"
select select
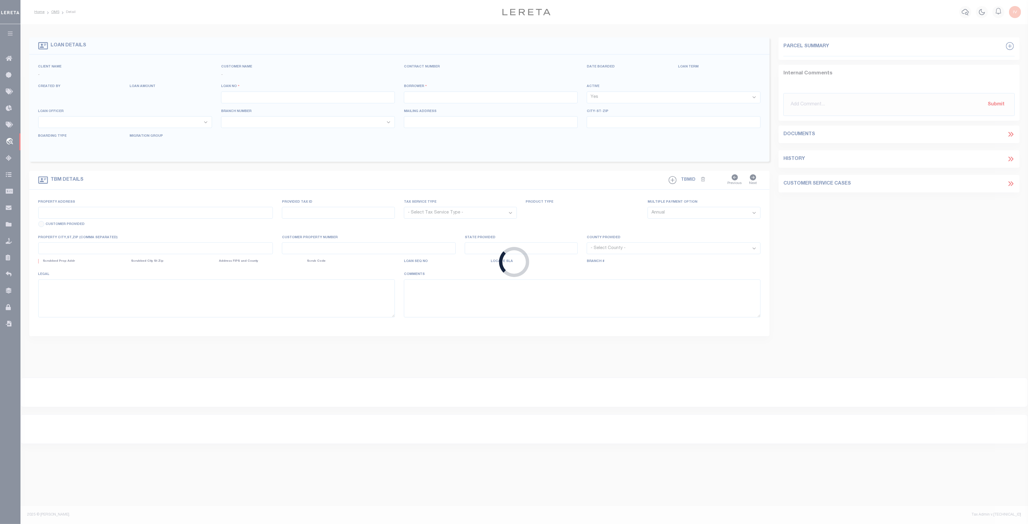
select select
type input "[STREET_ADDRESS][PERSON_NAME]"
radio input "true"
select select "Escrow"
type input "DETROIT MI 48227"
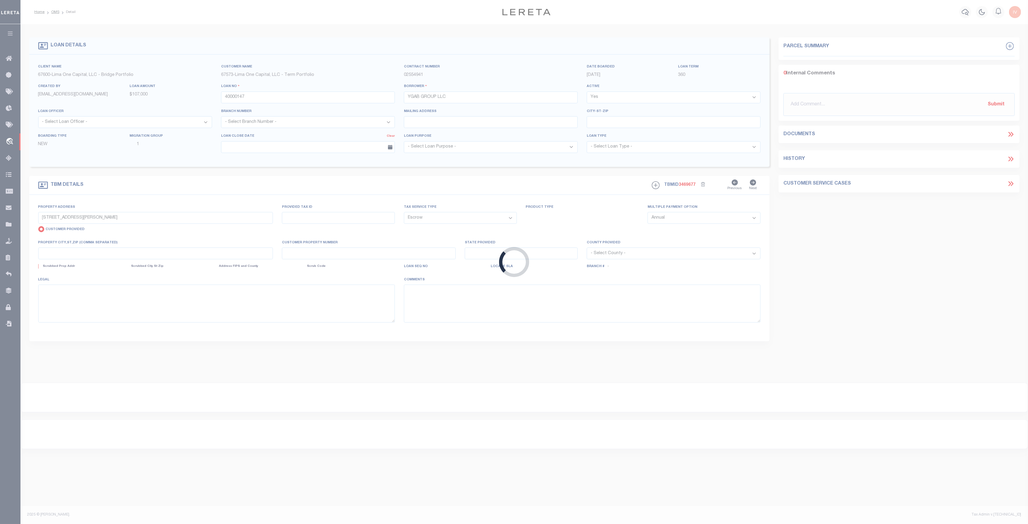
type input "40000147-1"
type input "MI"
type textarea "COLLECTOR: ENTITY: PARCEL: 22043026"
select select "2"
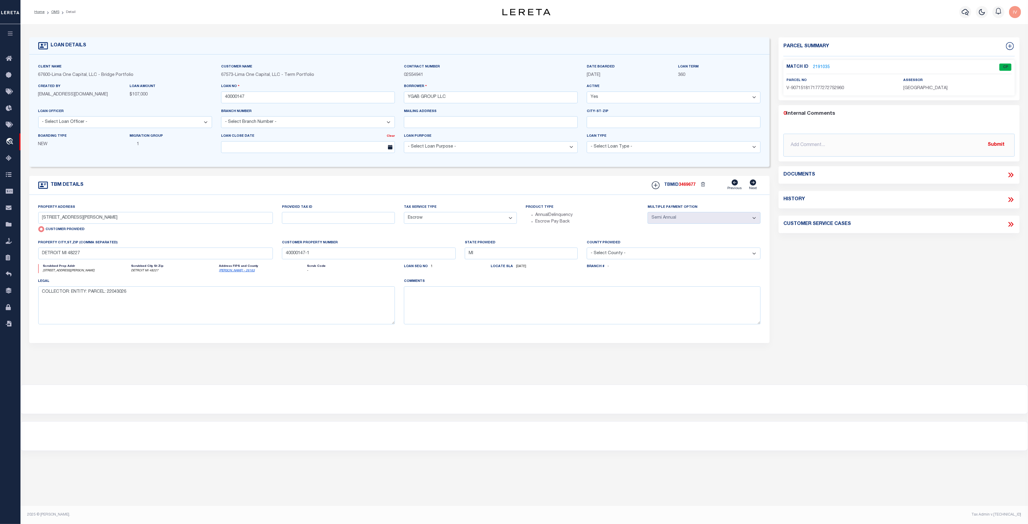
click at [822, 66] on link "2191035" at bounding box center [821, 67] width 17 height 6
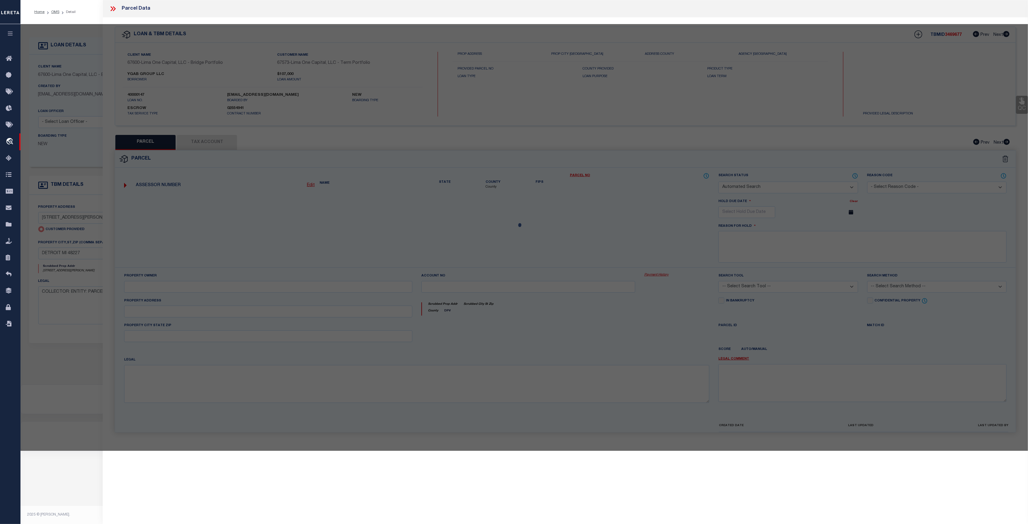
checkbox input "false"
select select "CP"
type input "[STREET_ADDRESS][PERSON_NAME]"
type input "DETROIT MI 48227"
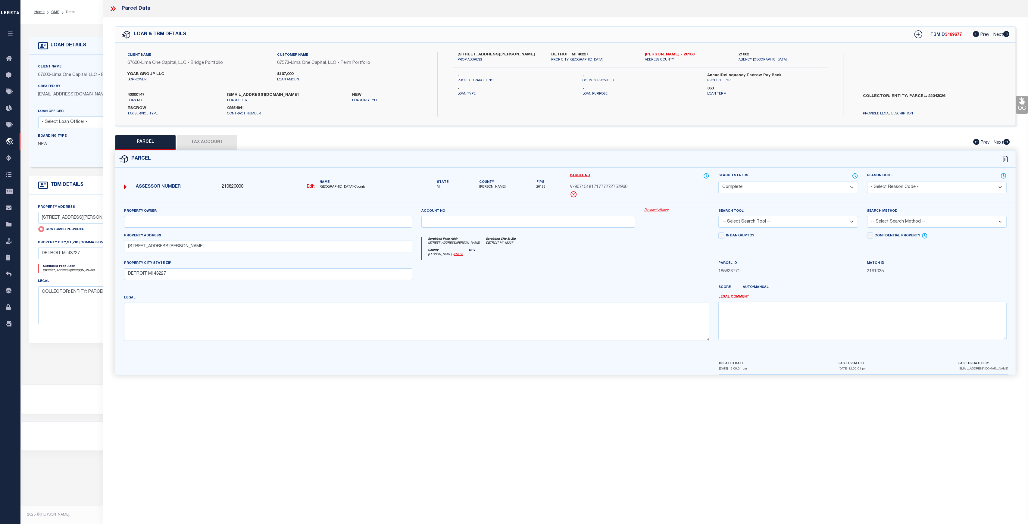
click at [653, 210] on link "Payment History" at bounding box center [677, 210] width 65 height 5
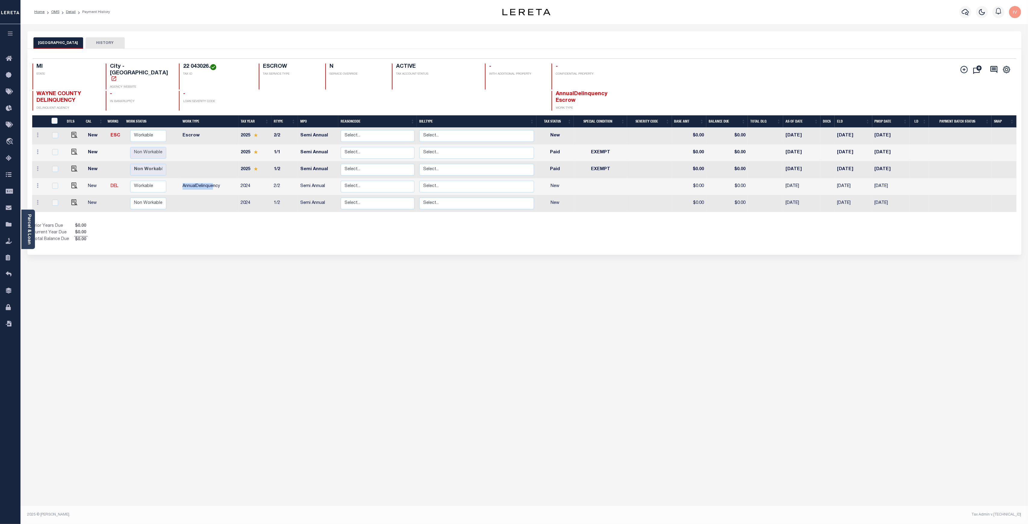
drag, startPoint x: 181, startPoint y: 174, endPoint x: 215, endPoint y: 178, distance: 34.3
click at [215, 178] on td "AnnualDelinquency" at bounding box center [209, 186] width 58 height 17
checkbox input "true"
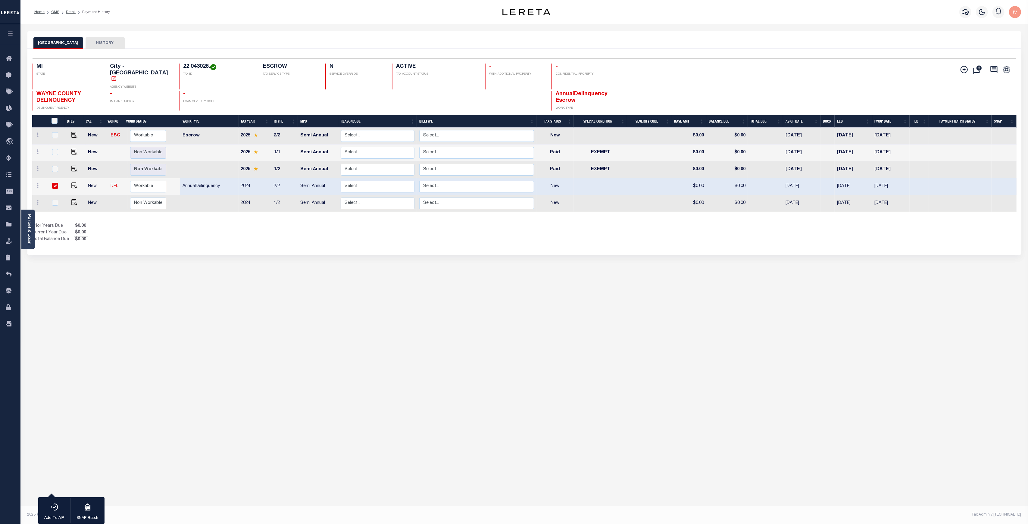
click at [341, 270] on div "DETROIT CITY HISTORY 1 Selected 5 1" at bounding box center [524, 201] width 1003 height 340
drag, startPoint x: 554, startPoint y: 136, endPoint x: 632, endPoint y: 158, distance: 81.6
click at [632, 158] on tbody "New ESC Non Workable Workable Escrow 2025 2/2 Semi Annual Select... Payment Rev…" at bounding box center [524, 170] width 985 height 84
click at [636, 238] on div "1 Selected 5 Results 1 Items per page 25 50 100 MI STATE TAX ID" at bounding box center [524, 152] width 994 height 206
drag, startPoint x: 292, startPoint y: 135, endPoint x: 924, endPoint y: 158, distance: 632.0
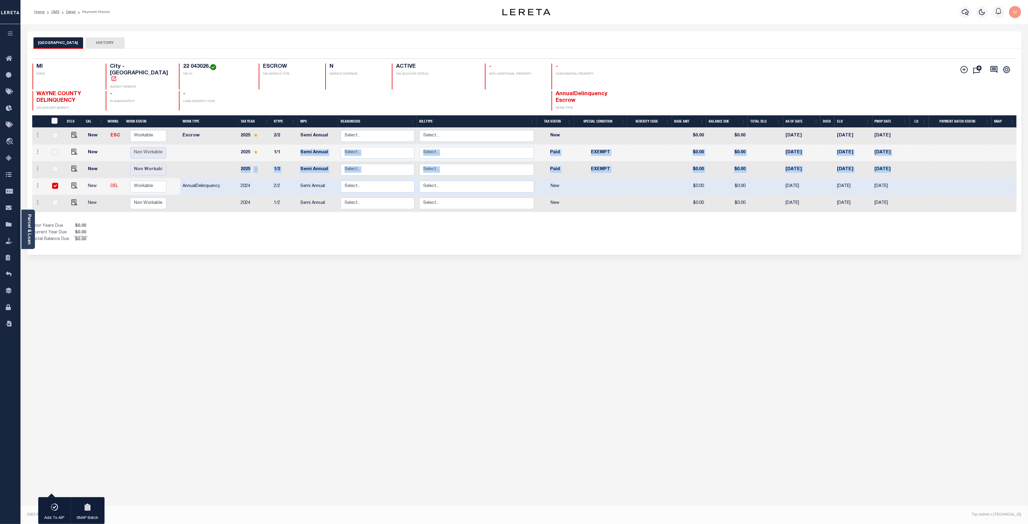
click at [923, 158] on tbody "New ESC Non Workable Workable Escrow 2025 2/2 Semi Annual Select... Payment Rev…" at bounding box center [524, 170] width 985 height 84
click at [805, 243] on div "1 Selected 5 Results 1 Items per page 25 50 100 MI STATE TAX ID" at bounding box center [524, 152] width 994 height 206
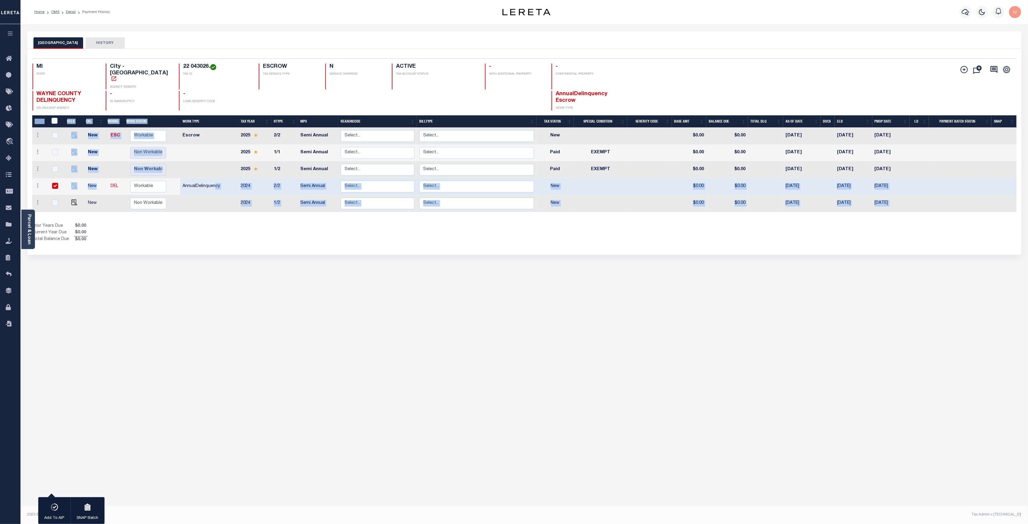
drag, startPoint x: 106, startPoint y: 175, endPoint x: 217, endPoint y: 174, distance: 110.9
click at [217, 174] on div "DTLS CAL WorkQ Work Status Work Type Tax Year RType MPO ReasonCode BillType Tax…" at bounding box center [524, 165] width 985 height 100
click at [282, 274] on div "DETROIT CITY HISTORY 1 Selected 5 1" at bounding box center [524, 201] width 1003 height 340
drag, startPoint x: 180, startPoint y: 177, endPoint x: 220, endPoint y: 174, distance: 40.1
click at [220, 178] on td "AnnualDelinquency" at bounding box center [209, 186] width 58 height 17
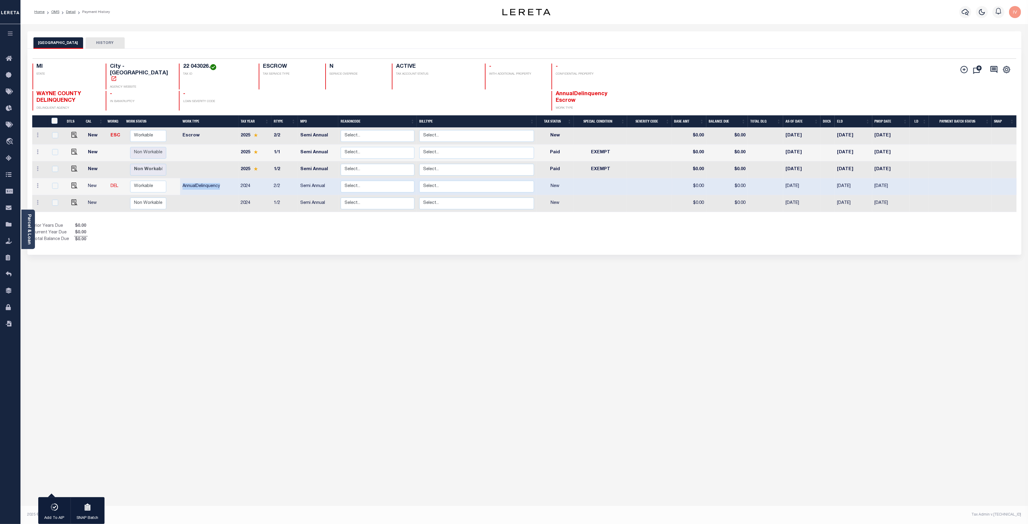
checkbox input "false"
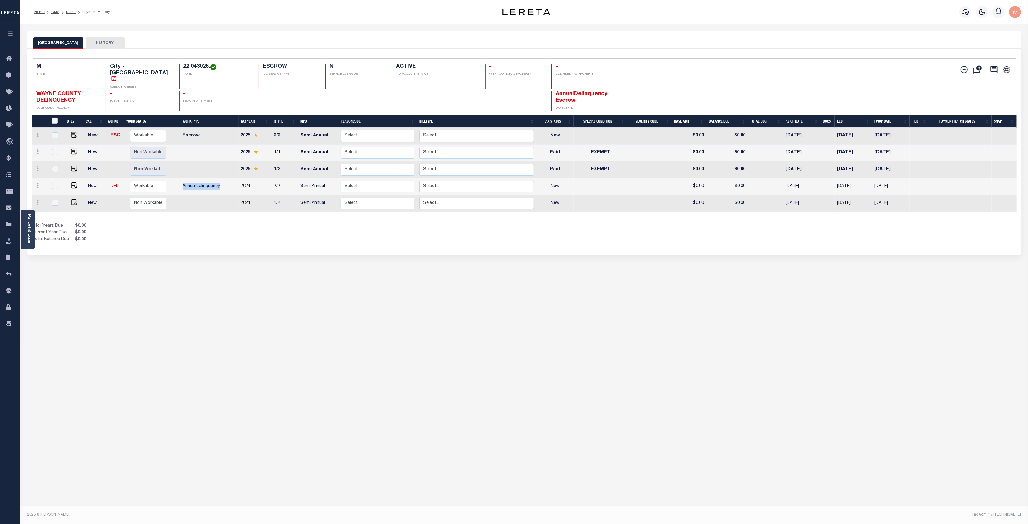
click at [183, 64] on h4 "22 043026." at bounding box center [217, 67] width 68 height 7
drag, startPoint x: 176, startPoint y: 64, endPoint x: 200, endPoint y: 66, distance: 24.2
click at [200, 66] on h4 "22 043026." at bounding box center [217, 67] width 68 height 7
copy h4 "22 043026."
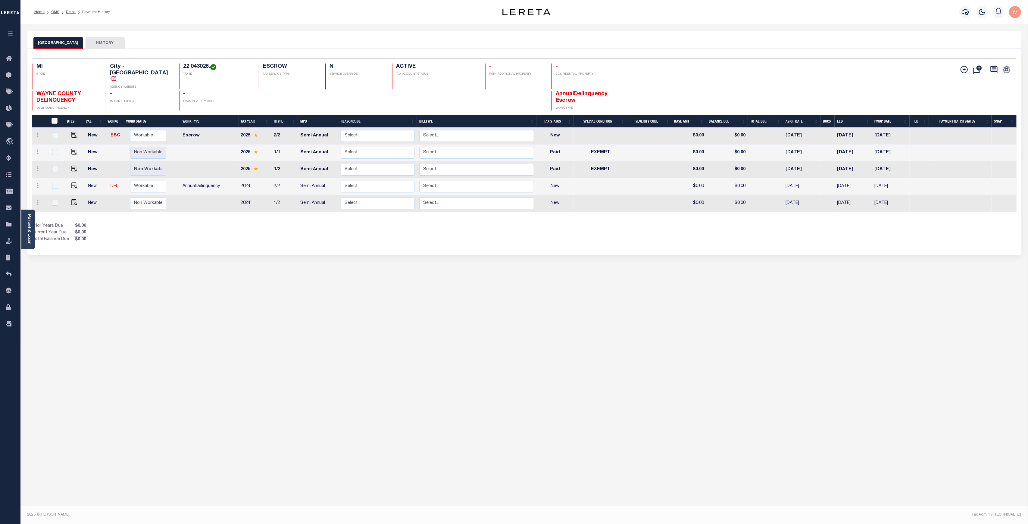
drag, startPoint x: 179, startPoint y: 175, endPoint x: 220, endPoint y: 175, distance: 41.0
click at [220, 175] on div "DTLS CAL WorkQ Work Status Work Type Tax Year RType MPO ReasonCode BillType Tax…" at bounding box center [524, 165] width 985 height 100
click at [220, 223] on div "Prior Years Due $0.00 Current Year Due $0.00 Total Balance Due $0.00" at bounding box center [278, 233] width 492 height 20
drag, startPoint x: 219, startPoint y: 176, endPoint x: 181, endPoint y: 176, distance: 38.0
click at [181, 178] on td "AnnualDelinquency" at bounding box center [209, 186] width 58 height 17
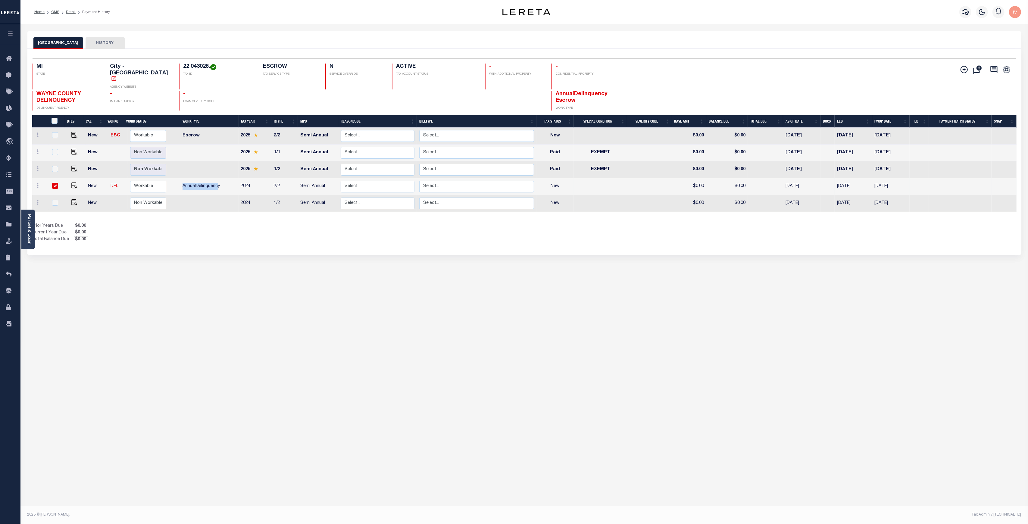
checkbox input "true"
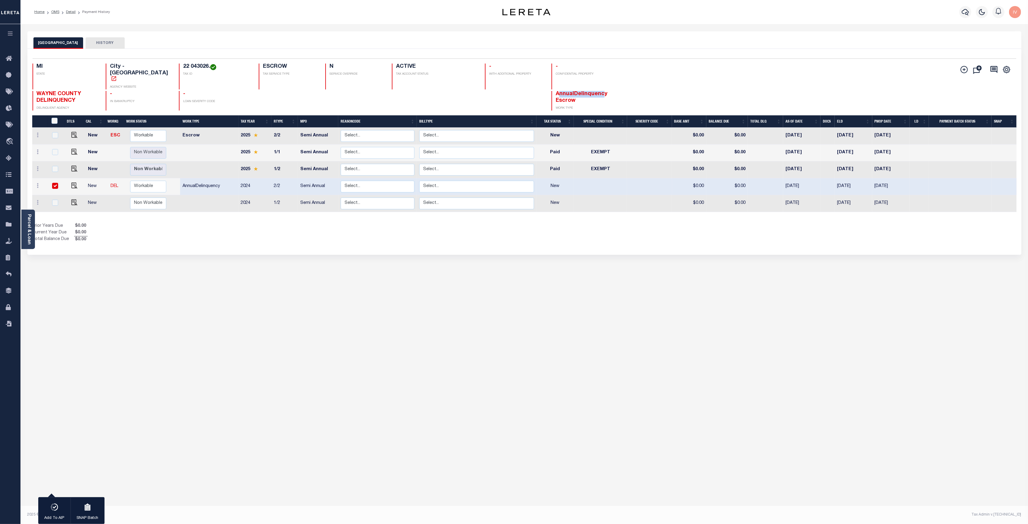
drag, startPoint x: 523, startPoint y: 83, endPoint x: 567, endPoint y: 85, distance: 44.3
click at [567, 91] on span "AnnualDelinquency Escrow" at bounding box center [582, 97] width 52 height 12
click at [276, 348] on div "DETROIT CITY HISTORY 1 Selected 5 1" at bounding box center [524, 201] width 1003 height 340
